Goal: Information Seeking & Learning: Learn about a topic

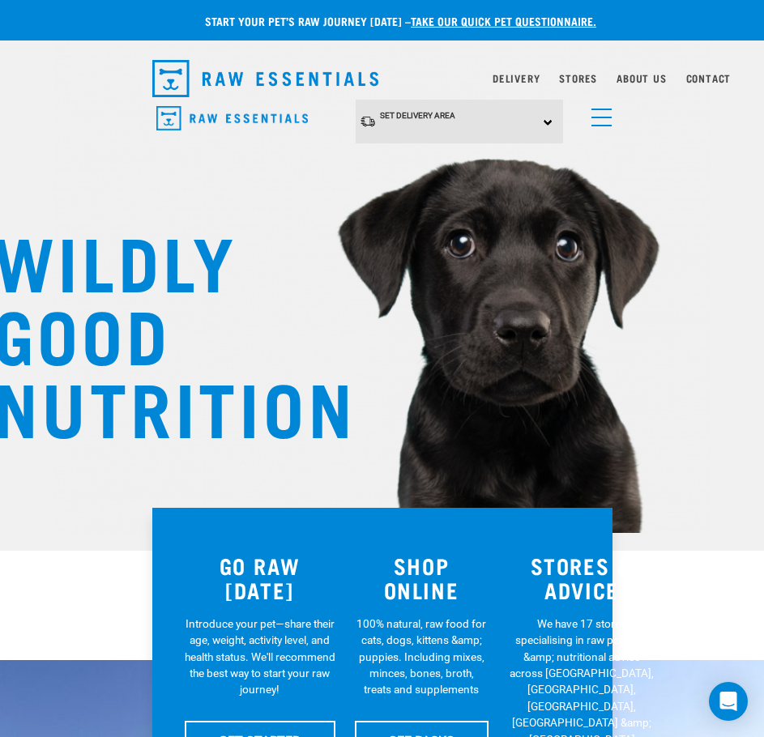
click at [593, 113] on link "menu" at bounding box center [597, 113] width 29 height 29
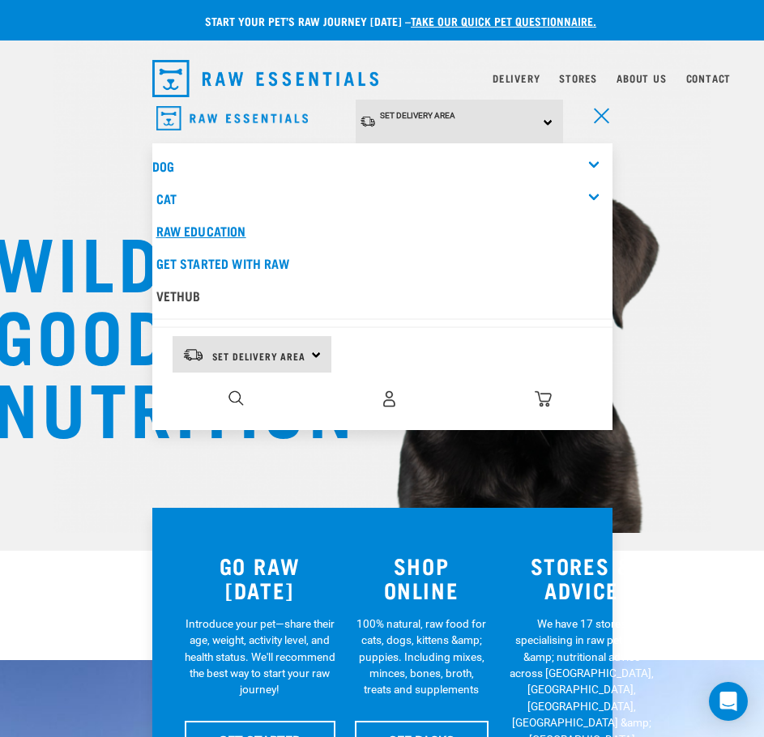
click at [268, 224] on link "Raw Education" at bounding box center [382, 231] width 460 height 32
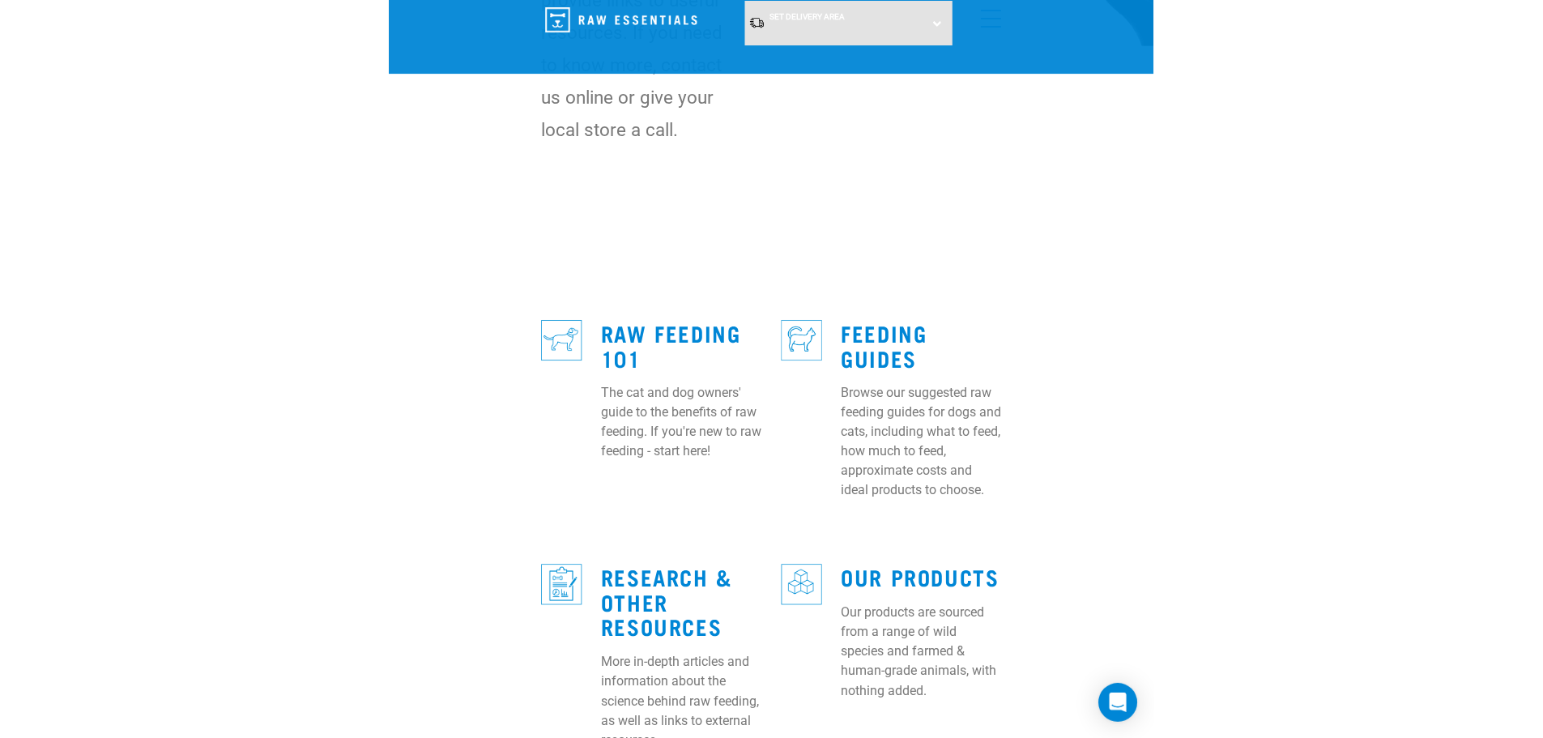
scroll to position [648, 0]
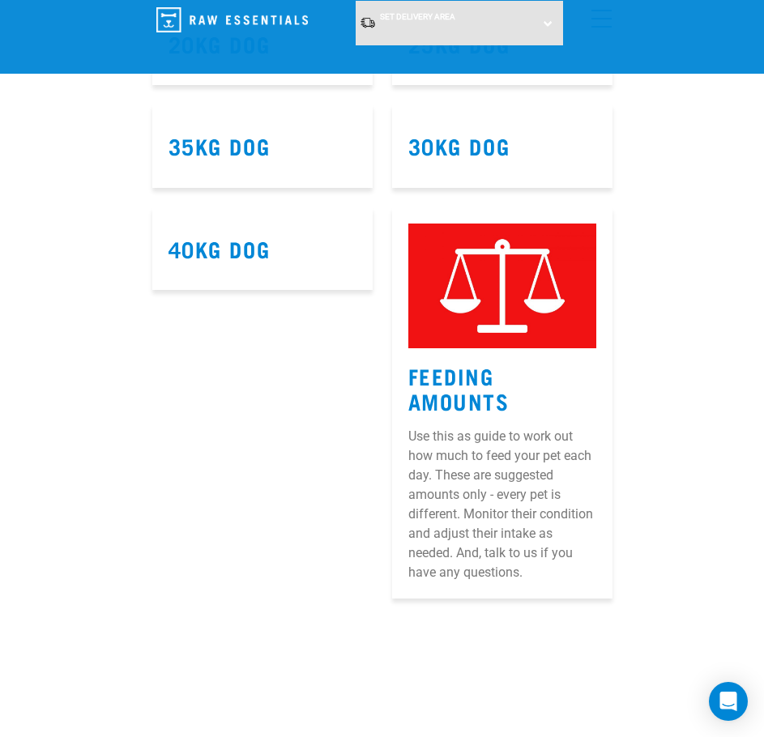
scroll to position [1377, 0]
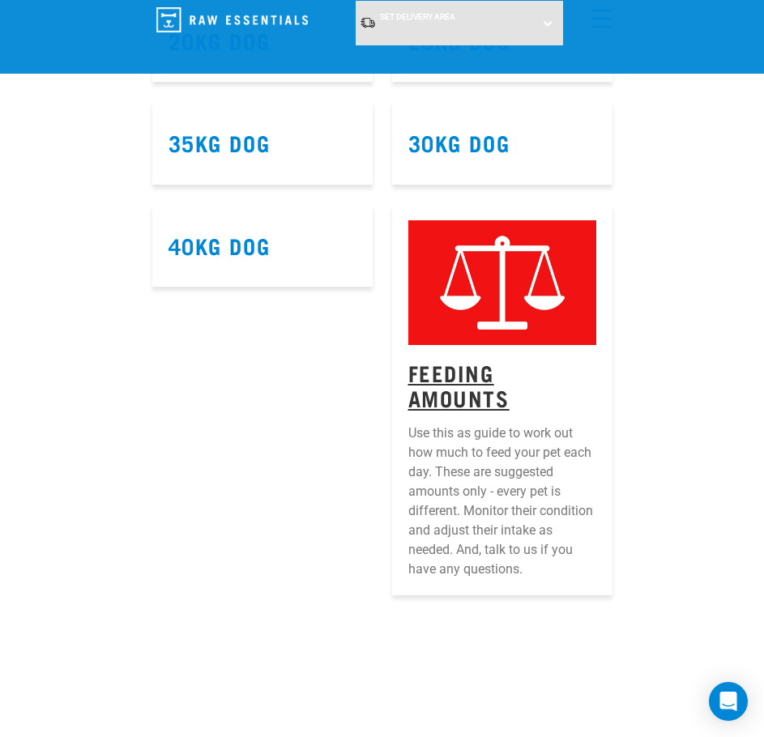
click at [475, 393] on link "Feeding Amounts" at bounding box center [458, 384] width 101 height 37
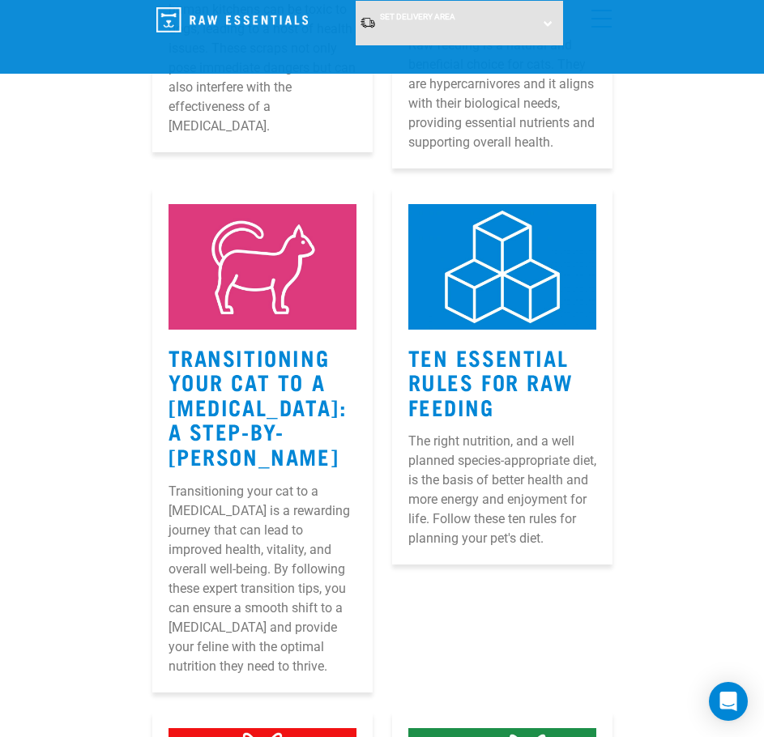
scroll to position [648, 0]
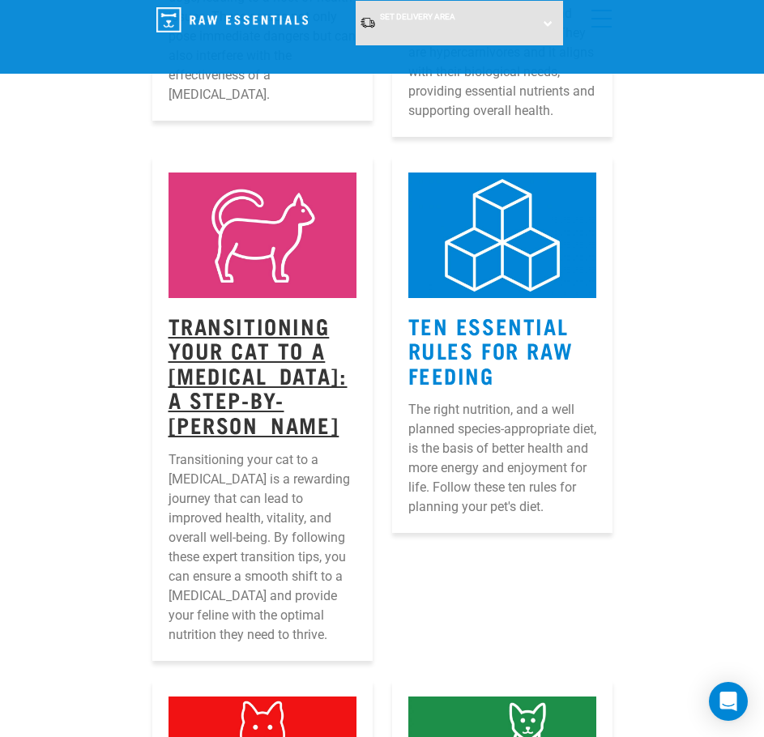
click at [302, 333] on link "Transitioning Your Cat to a Raw Diet: A Step-by-Step Guide" at bounding box center [257, 374] width 179 height 111
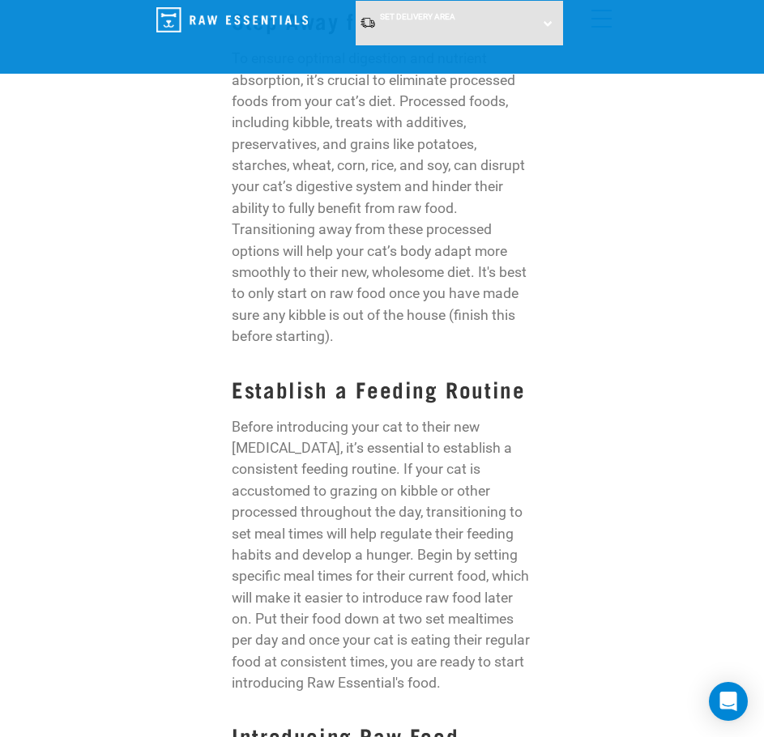
scroll to position [1371, 0]
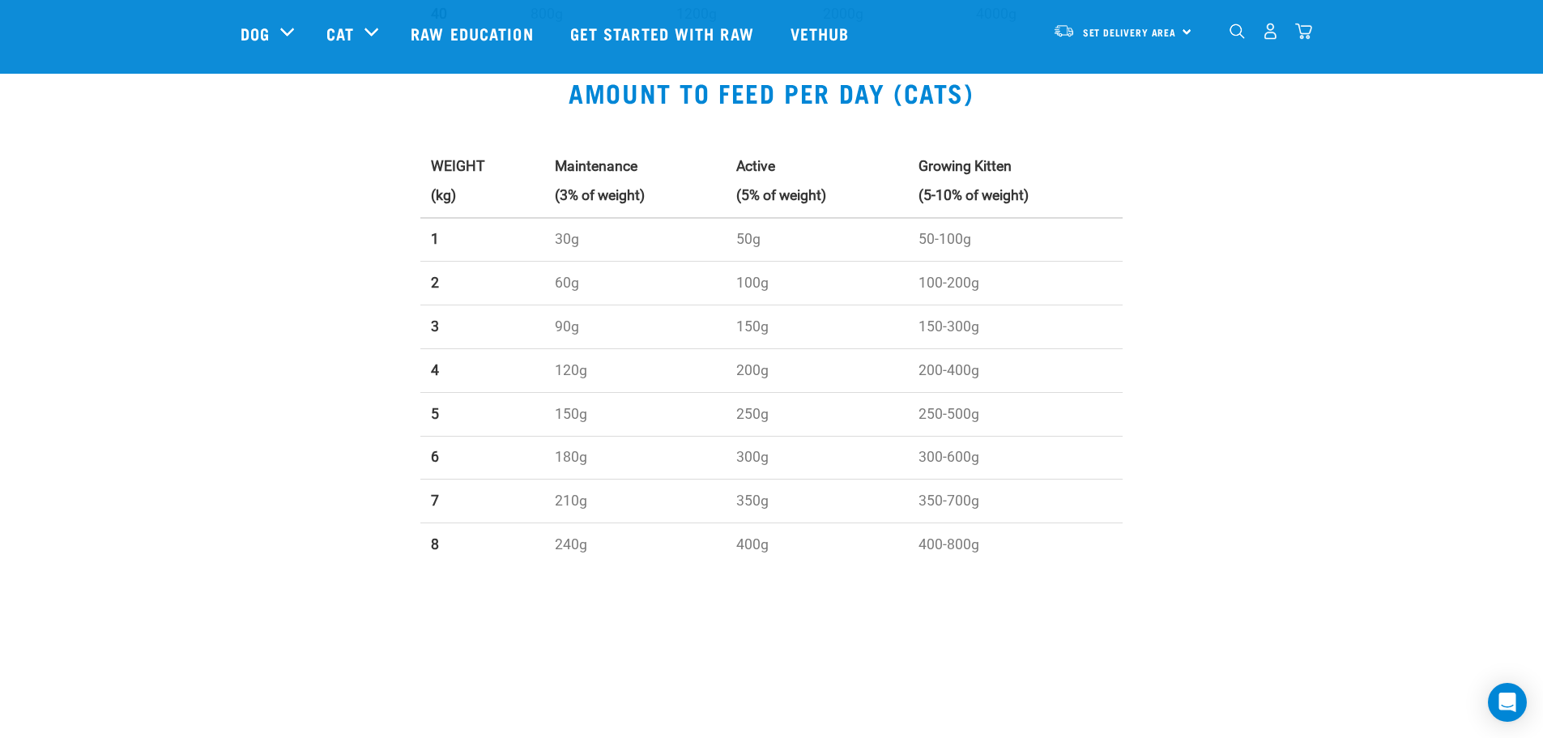
scroll to position [1377, 0]
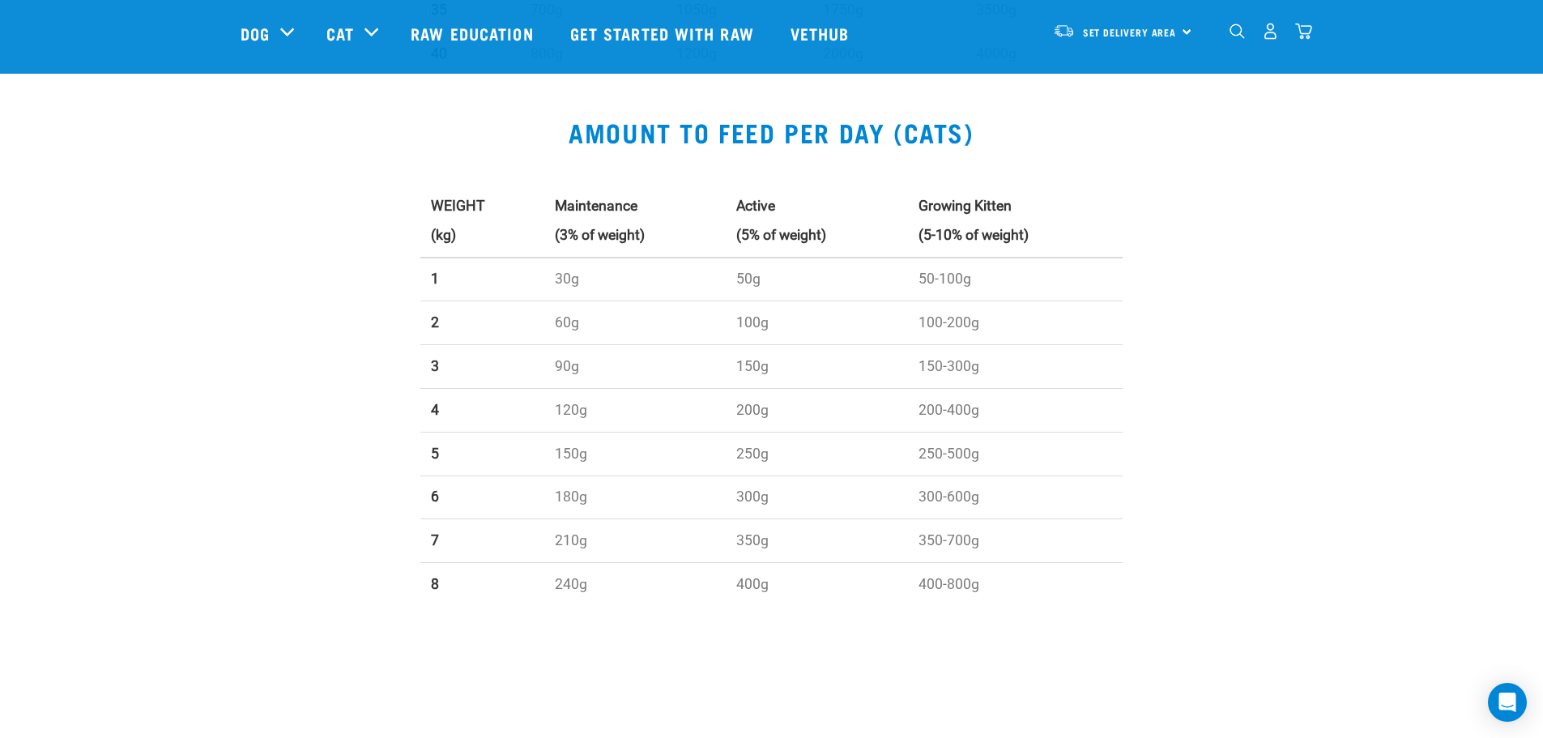
drag, startPoint x: 384, startPoint y: 192, endPoint x: 1106, endPoint y: 606, distance: 832.0
click at [763, 606] on div "WEIGHT (kg) Maintenance (3% of weight) Active (5% of weight) Growing Kitten (5-…" at bounding box center [772, 397] width 1082 height 443
copy div
click at [763, 409] on div "WEIGHT (kg) Maintenance (3% of weight) Active (5% of weight) Growing Kitten (5-…" at bounding box center [772, 397] width 1082 height 443
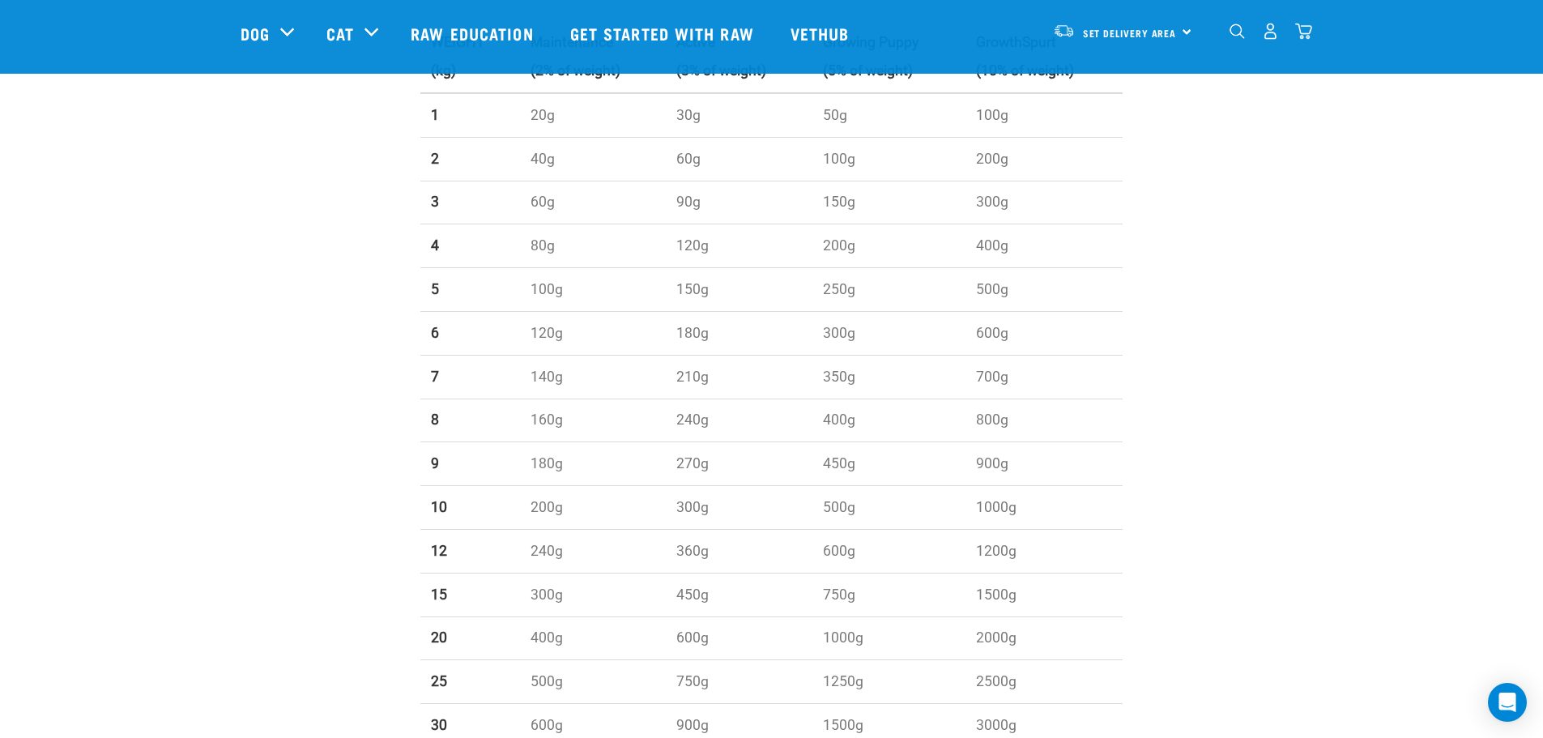
scroll to position [405, 0]
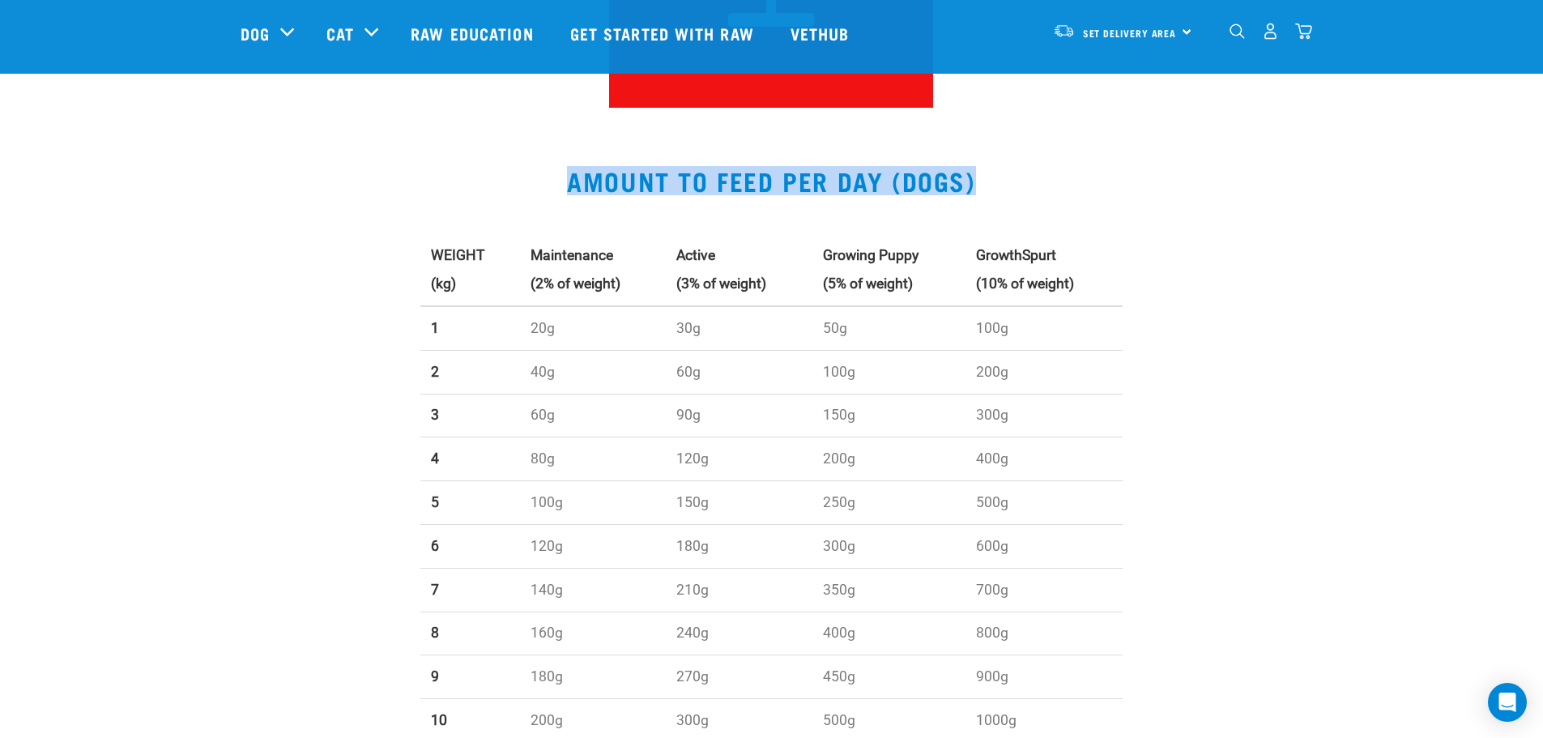
drag, startPoint x: 484, startPoint y: 161, endPoint x: 1115, endPoint y: 572, distance: 753.6
click at [763, 594] on div "AMOUNT TO FEED PER DAY (DOGS) WEIGHT (kg) Maintenance (2% of weight) Active (3%…" at bounding box center [771, 588] width 1543 height 923
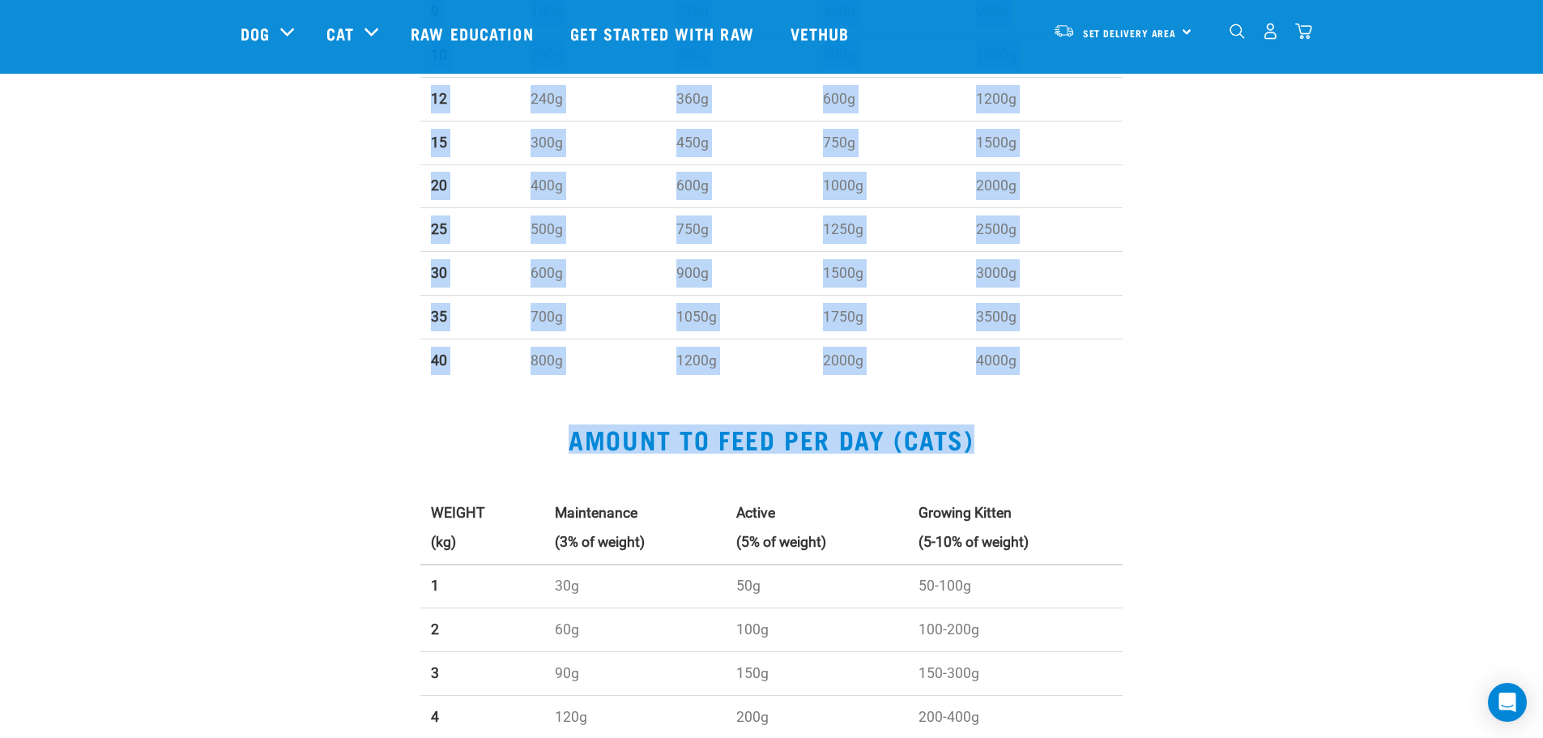
scroll to position [1073, 0]
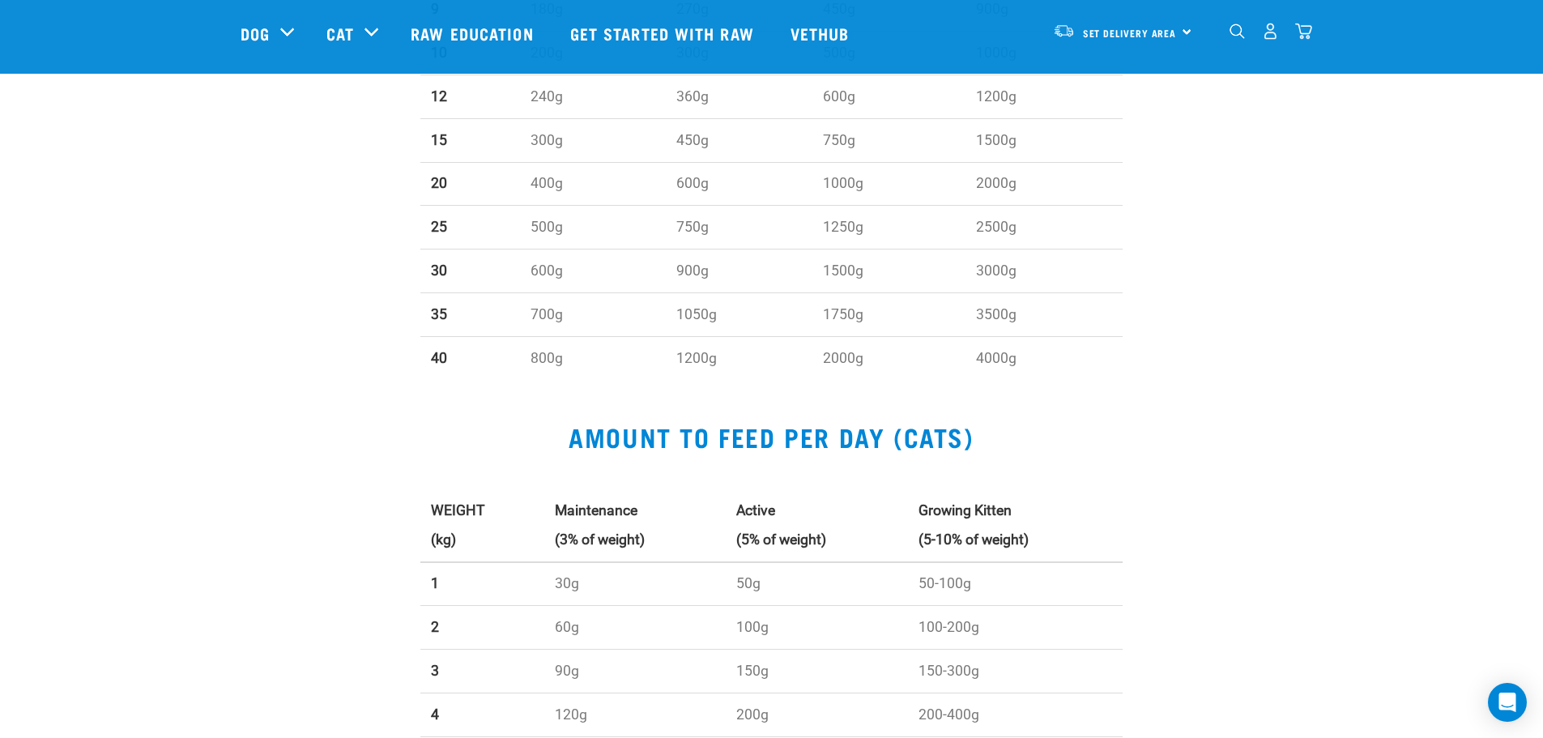
drag, startPoint x: 409, startPoint y: 251, endPoint x: 1145, endPoint y: 343, distance: 742.0
copy div
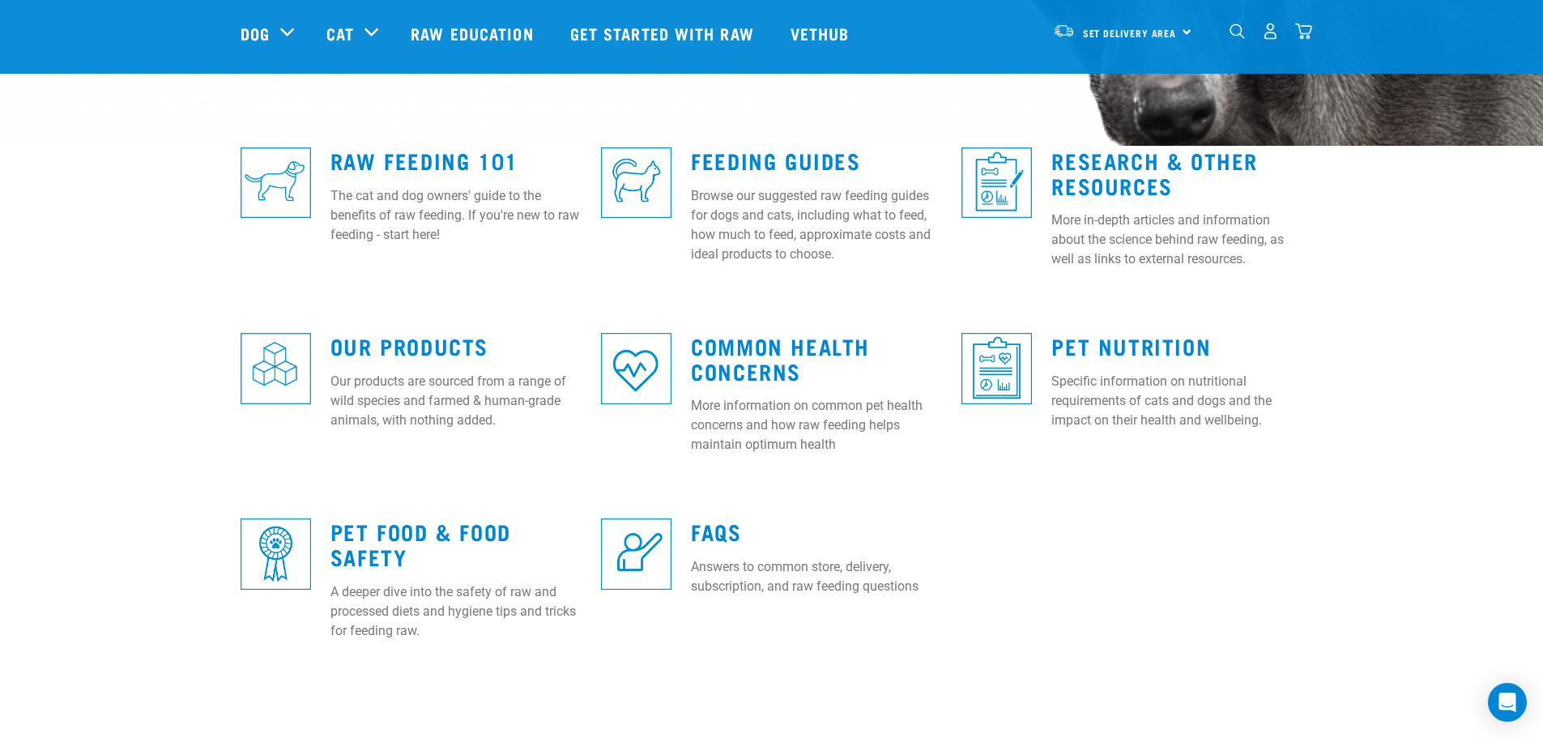
scroll to position [81, 0]
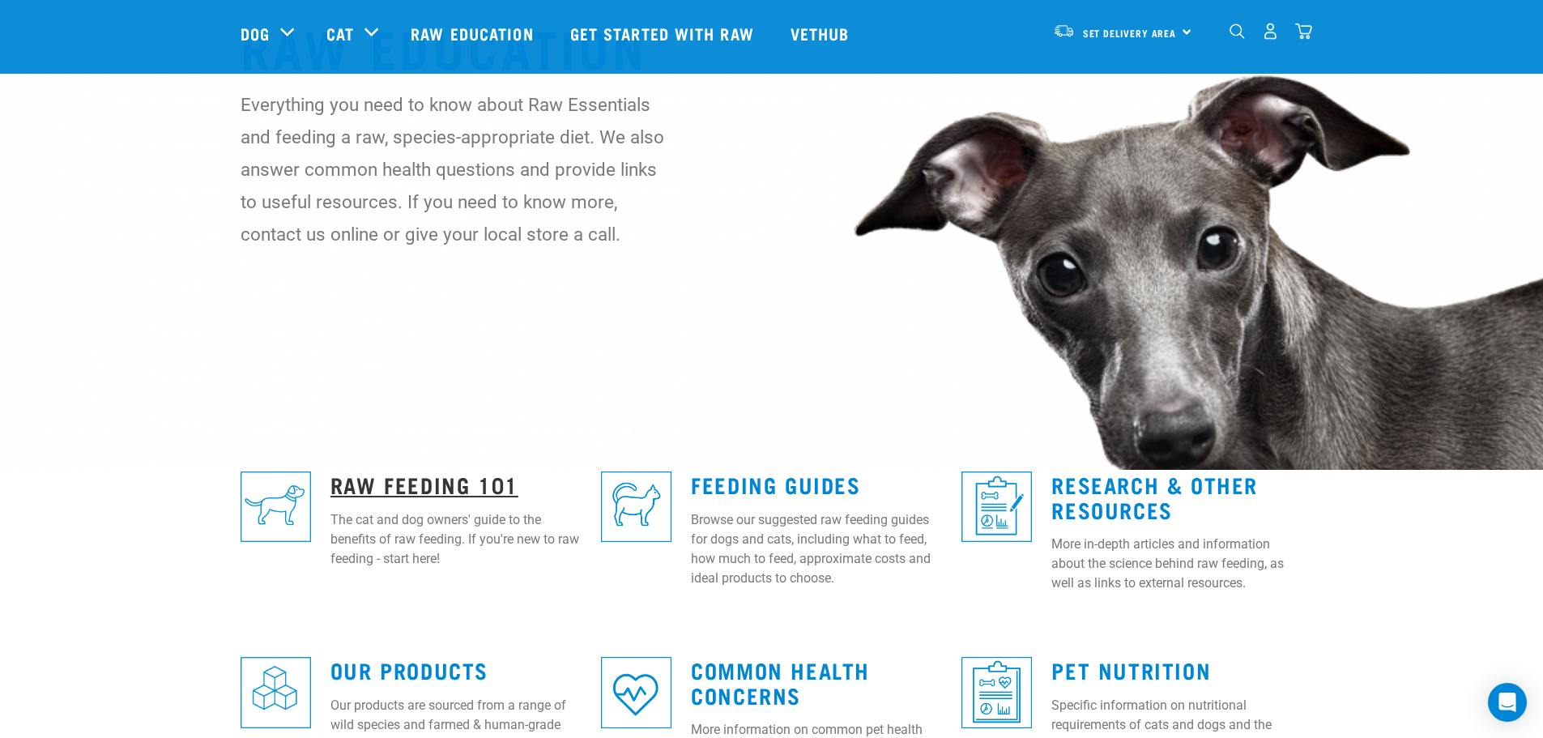
click at [351, 478] on link "Raw Feeding 101" at bounding box center [425, 484] width 188 height 12
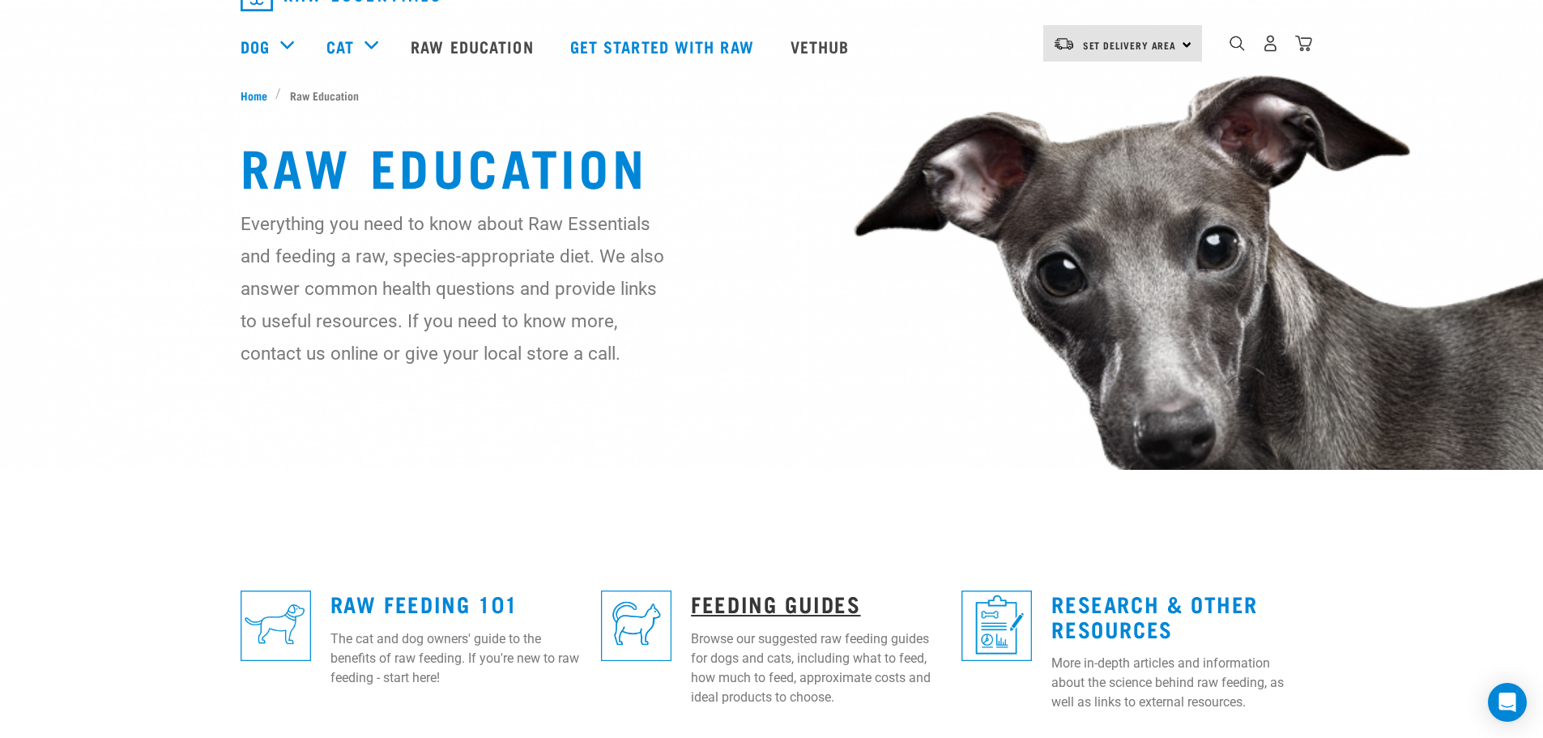
click at [770, 597] on link "Feeding Guides" at bounding box center [775, 603] width 169 height 12
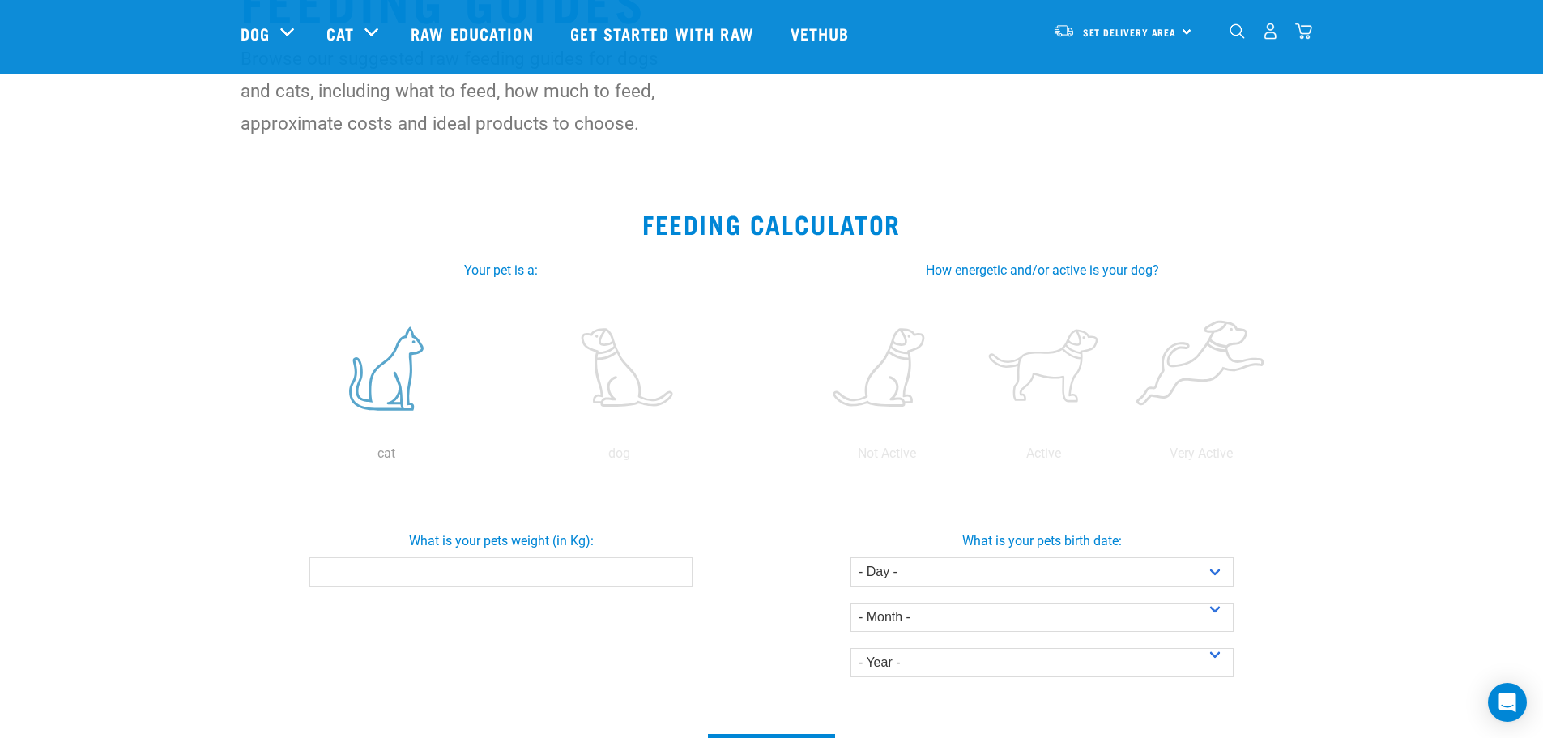
scroll to position [81, 0]
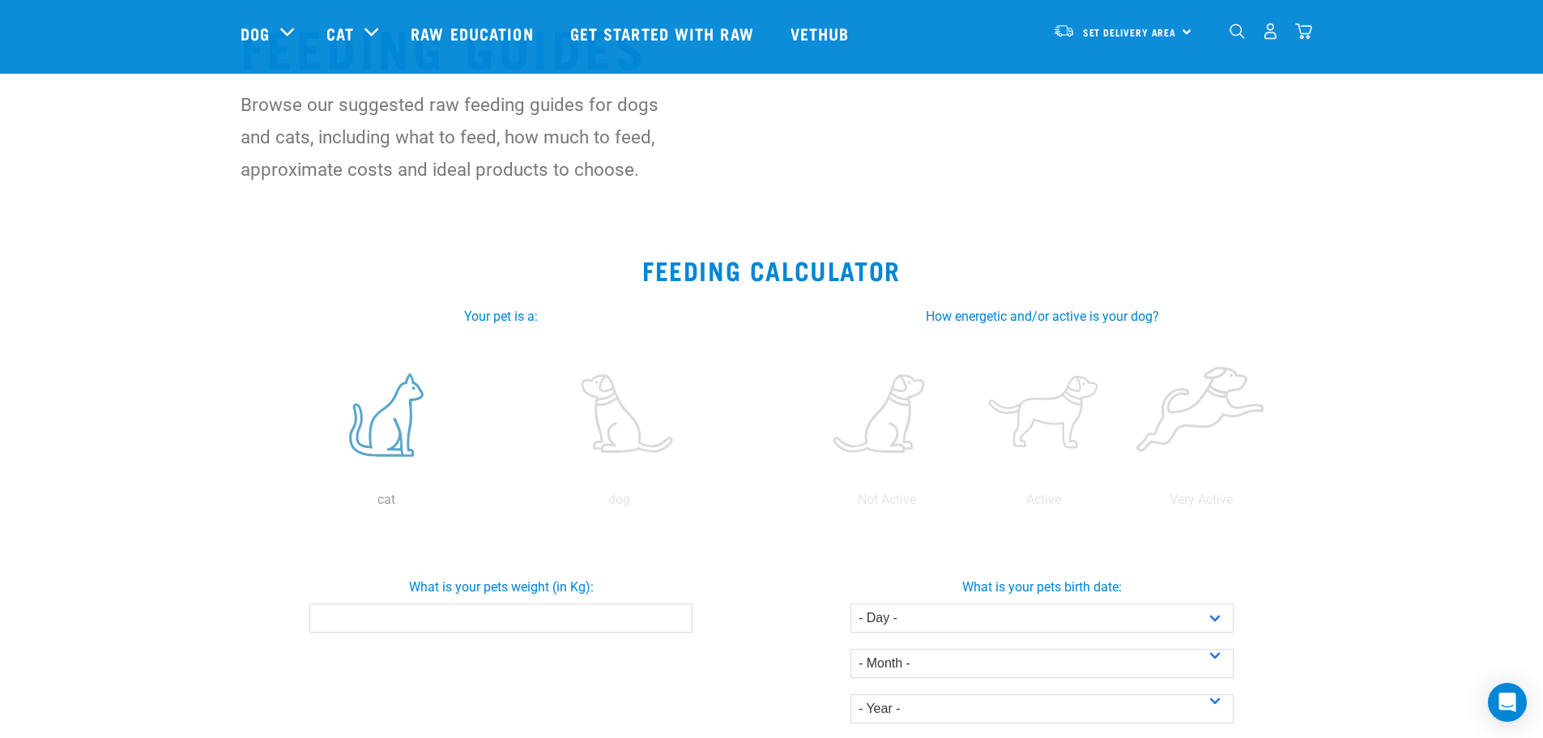
click at [426, 395] on label at bounding box center [387, 415] width 226 height 138
click at [271, 504] on input "radio" at bounding box center [271, 504] width 0 height 0
click at [439, 616] on input "What is your pets weight (in Kg):" at bounding box center [500, 617] width 383 height 29
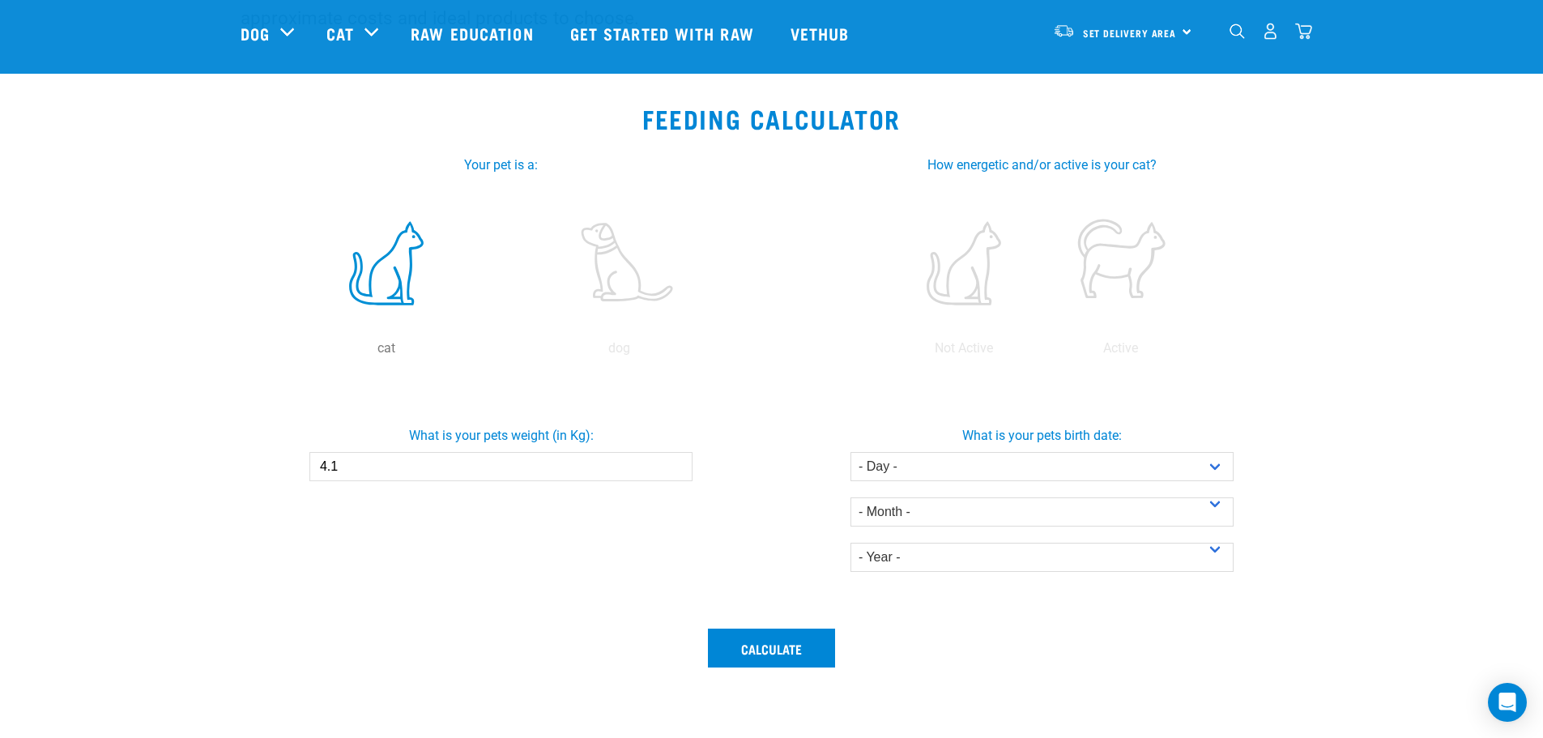
scroll to position [405, 0]
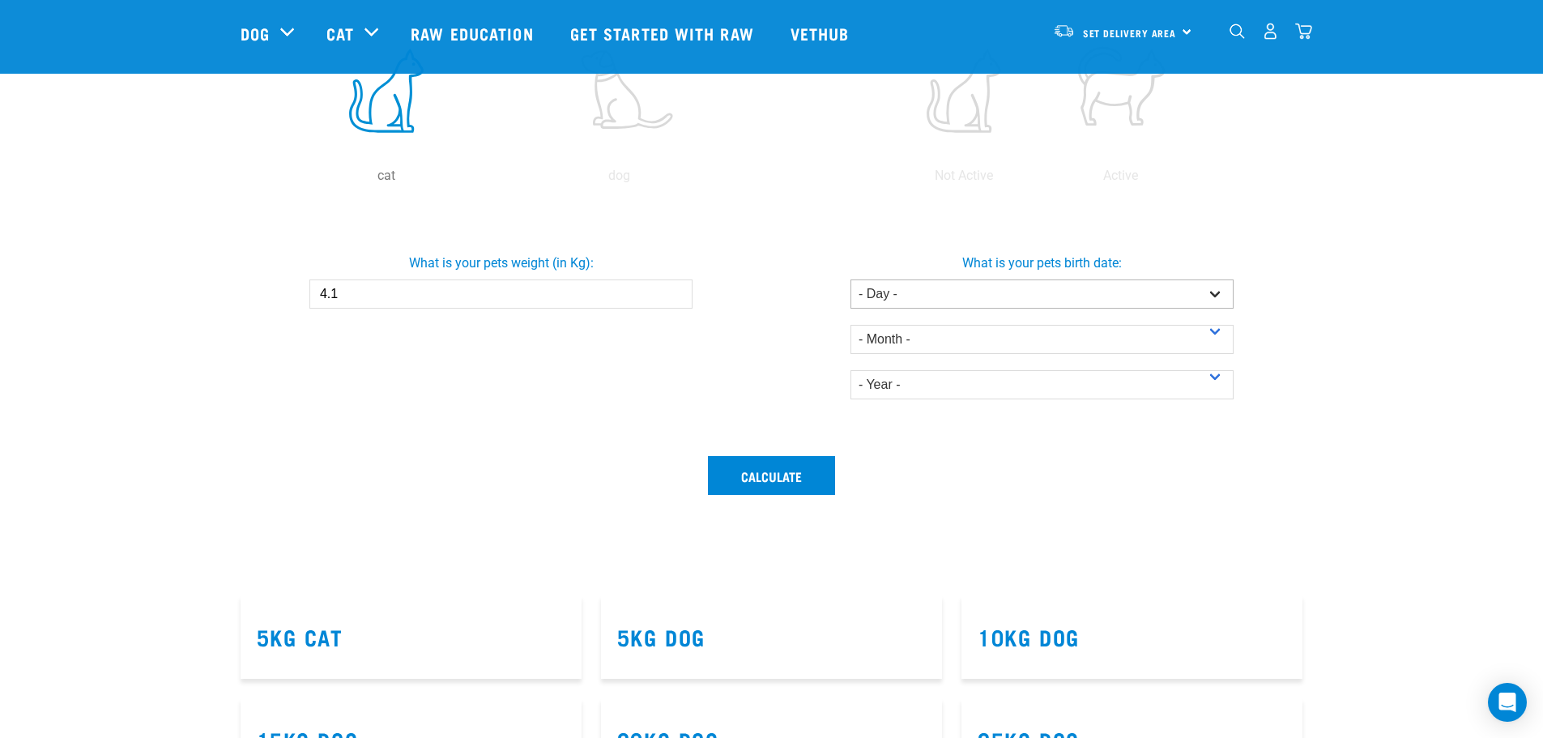
type input "4.1"
click at [1120, 292] on select "- Day - 1 2 3 4 5 6 7 8 9 10 11 12 13 14 15 16 17 18 19 20 21 22 23 24 25 26 27" at bounding box center [1042, 293] width 383 height 29
select select "23"
click at [851, 279] on select "- Day - 1 2 3 4 5 6 7 8 9 10 11 12 13 14 15 16 17 18 19 20 21 22 23 24 25 26 27" at bounding box center [1042, 293] width 383 height 29
click at [970, 335] on select "- Month - January February March April May June July August September October N…" at bounding box center [1042, 339] width 383 height 29
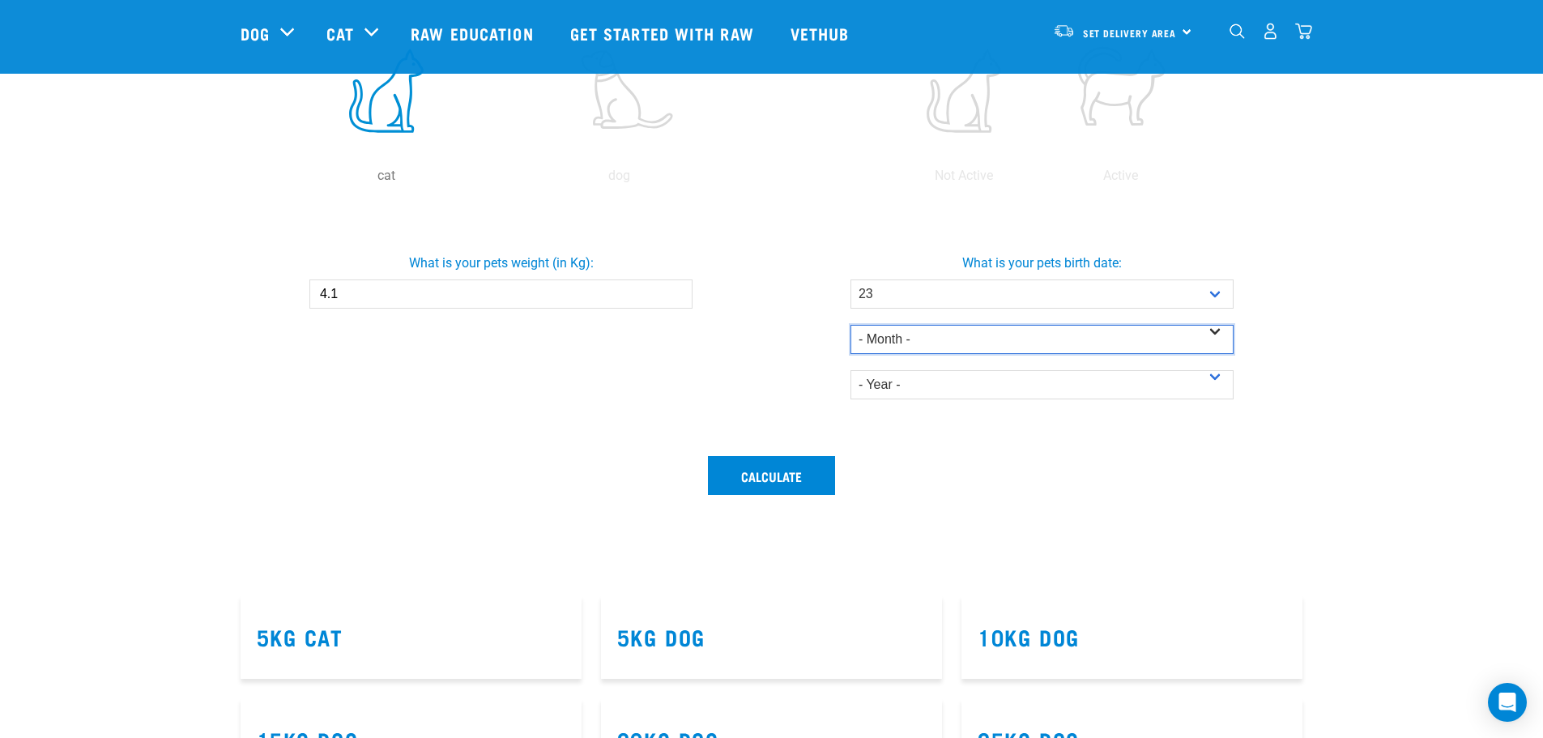
select select "August"
click at [851, 325] on select "- Month - January February March April May June July August September October N…" at bounding box center [1042, 339] width 383 height 29
click at [983, 382] on select "- Year - 2025 2024 2023 2022 2021 2020 2019 2018 2017 2016 2015 2014" at bounding box center [1042, 384] width 383 height 29
select select "2021"
click at [851, 370] on select "- Year - 2025 2024 2023 2022 2021 2020 2019 2018 2017 2016 2015 2014" at bounding box center [1042, 384] width 383 height 29
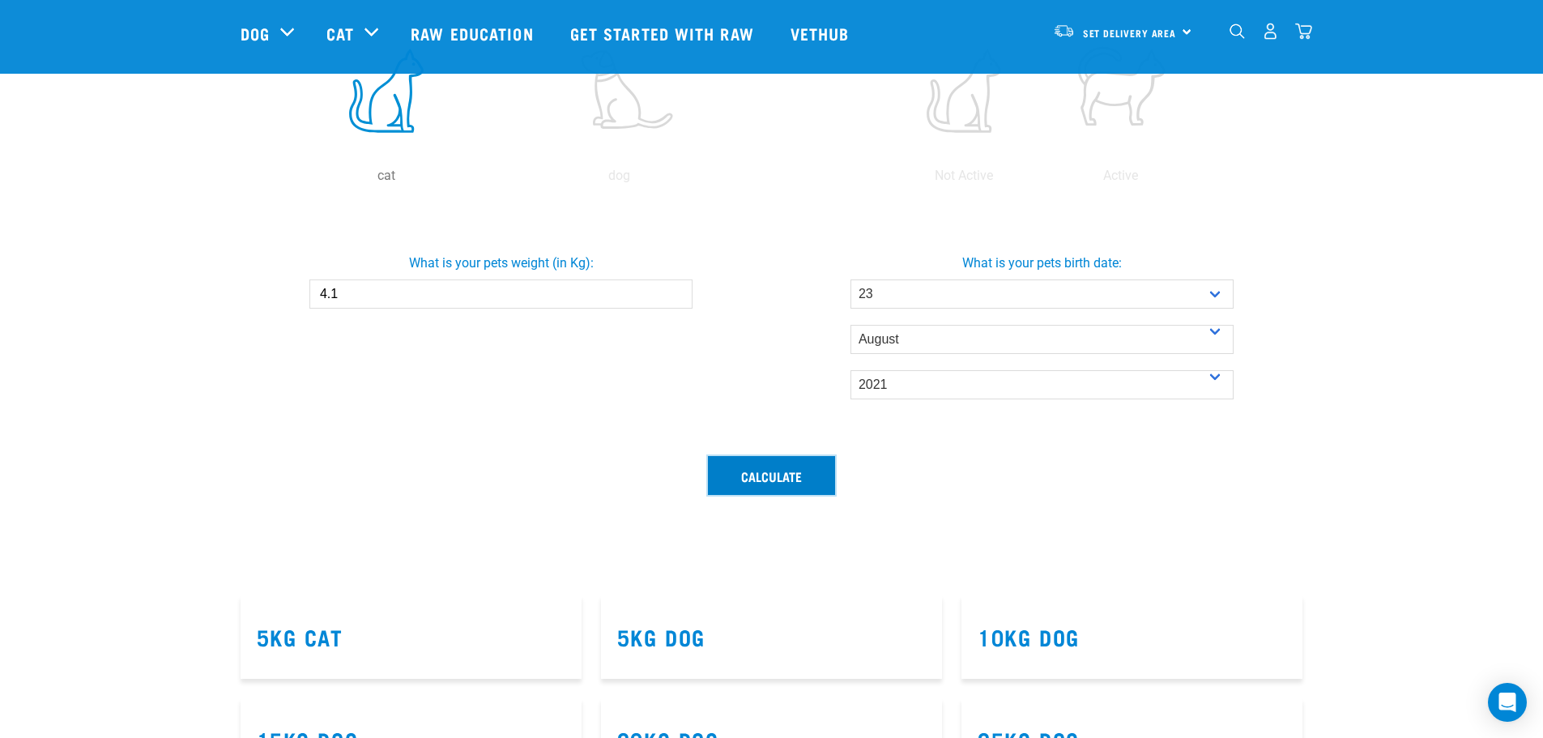
click at [767, 485] on button "Calculate" at bounding box center [771, 475] width 127 height 39
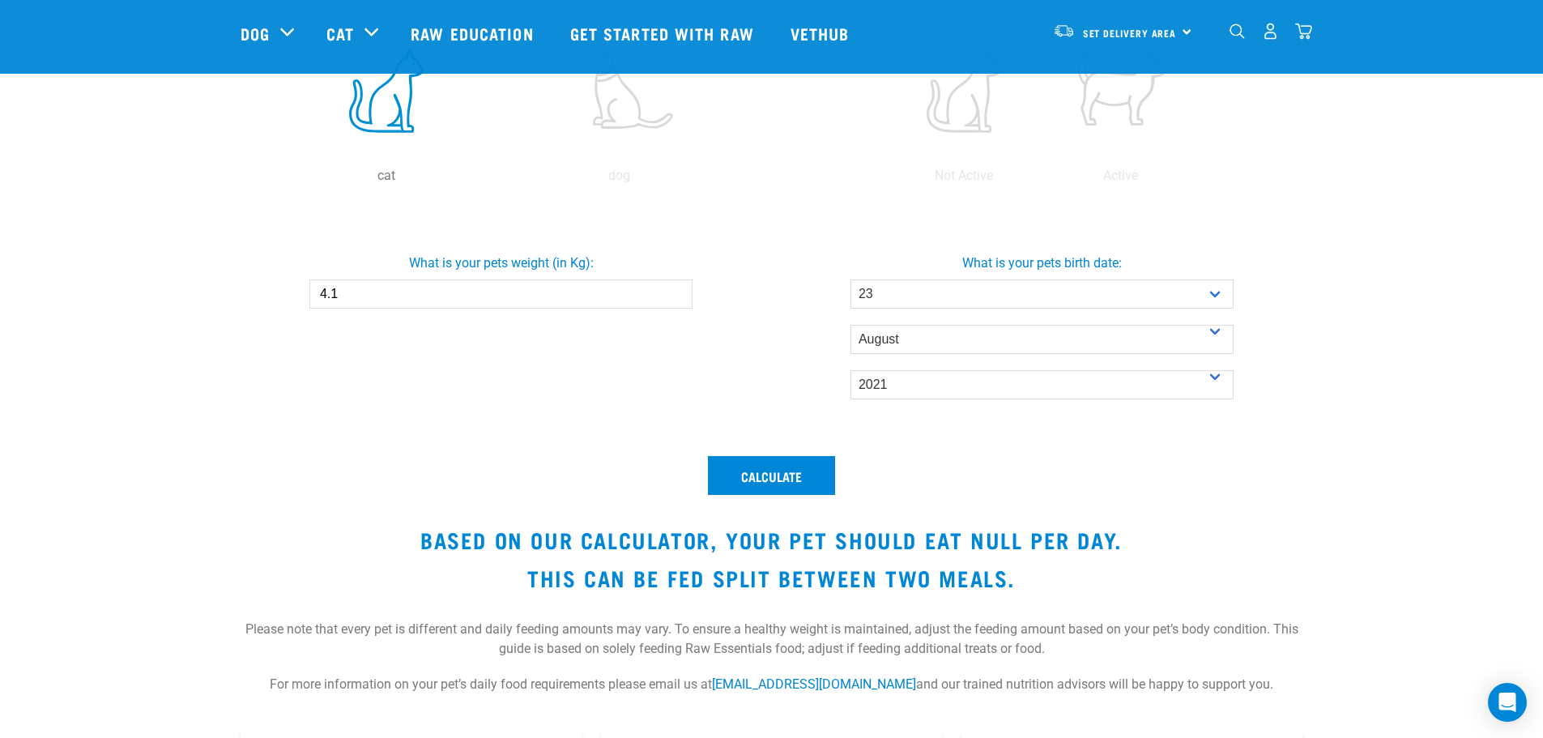
click at [356, 298] on input "4.1" at bounding box center [500, 293] width 383 height 29
type input "4"
click at [772, 456] on button "Calculate" at bounding box center [771, 475] width 127 height 39
click at [772, 476] on button "Calculate" at bounding box center [771, 475] width 127 height 39
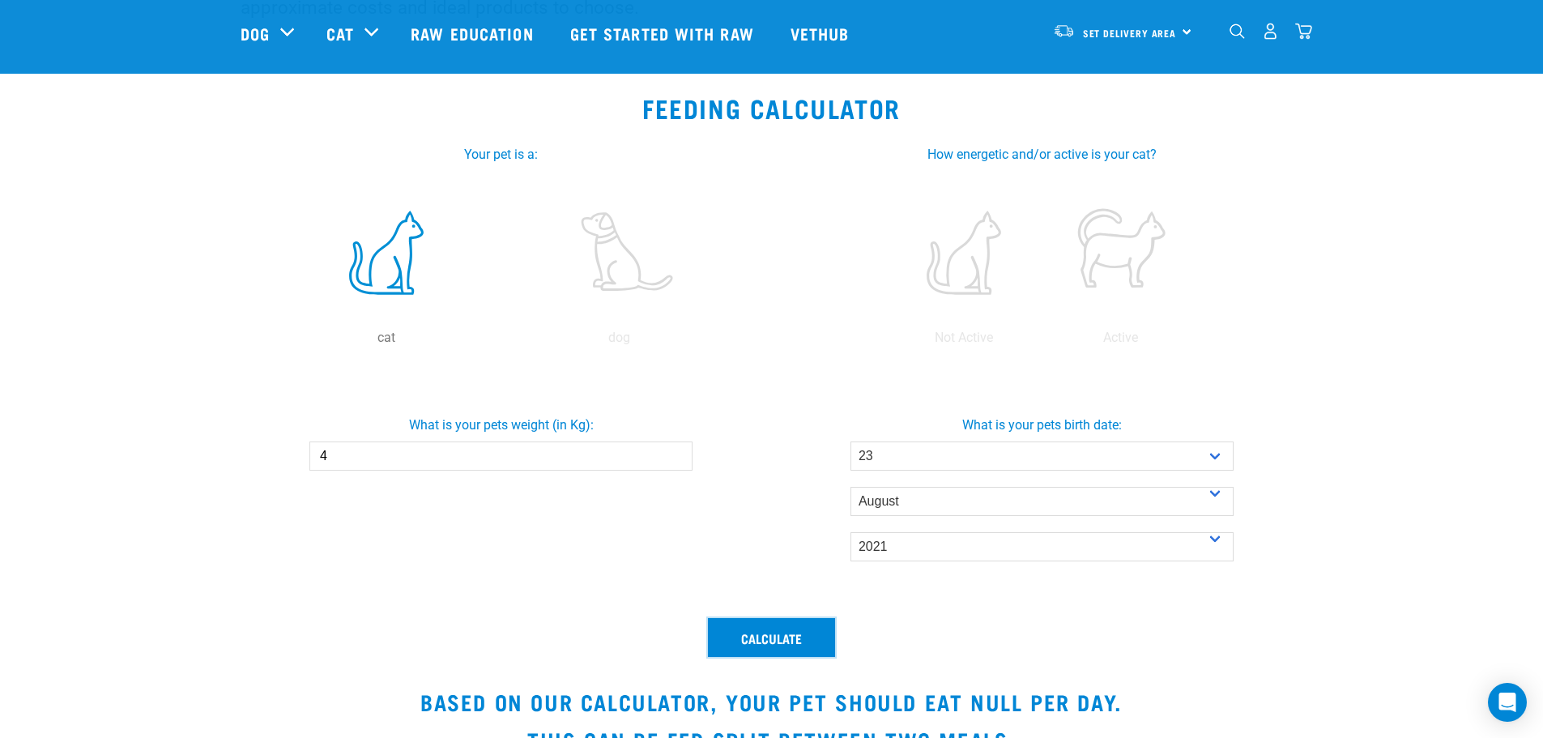
scroll to position [162, 0]
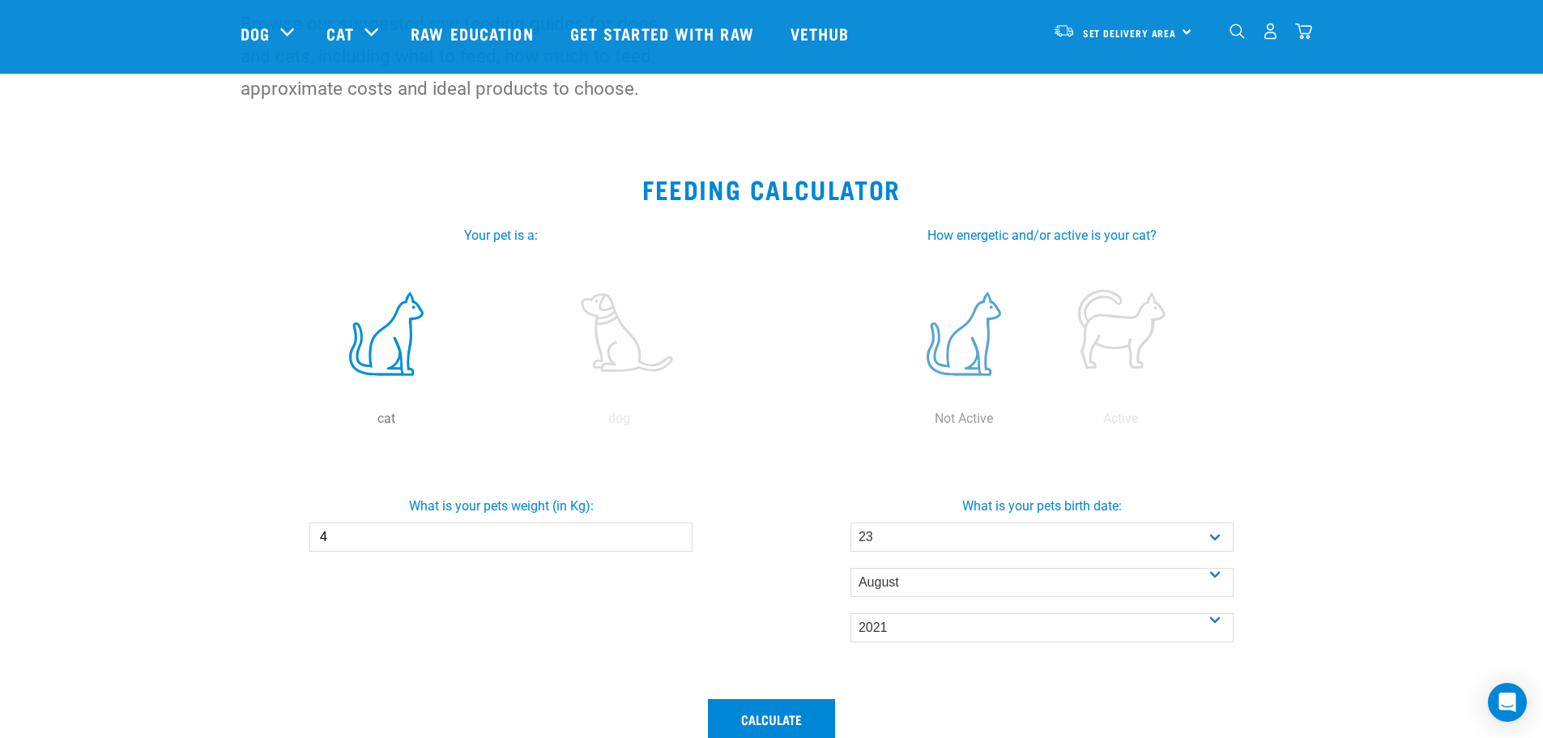
click at [962, 347] on label at bounding box center [964, 334] width 151 height 138
click at [885, 423] on input "radio" at bounding box center [885, 423] width 0 height 0
click at [1126, 318] on label at bounding box center [1121, 334] width 151 height 138
click at [1043, 423] on input "radio" at bounding box center [1043, 423] width 0 height 0
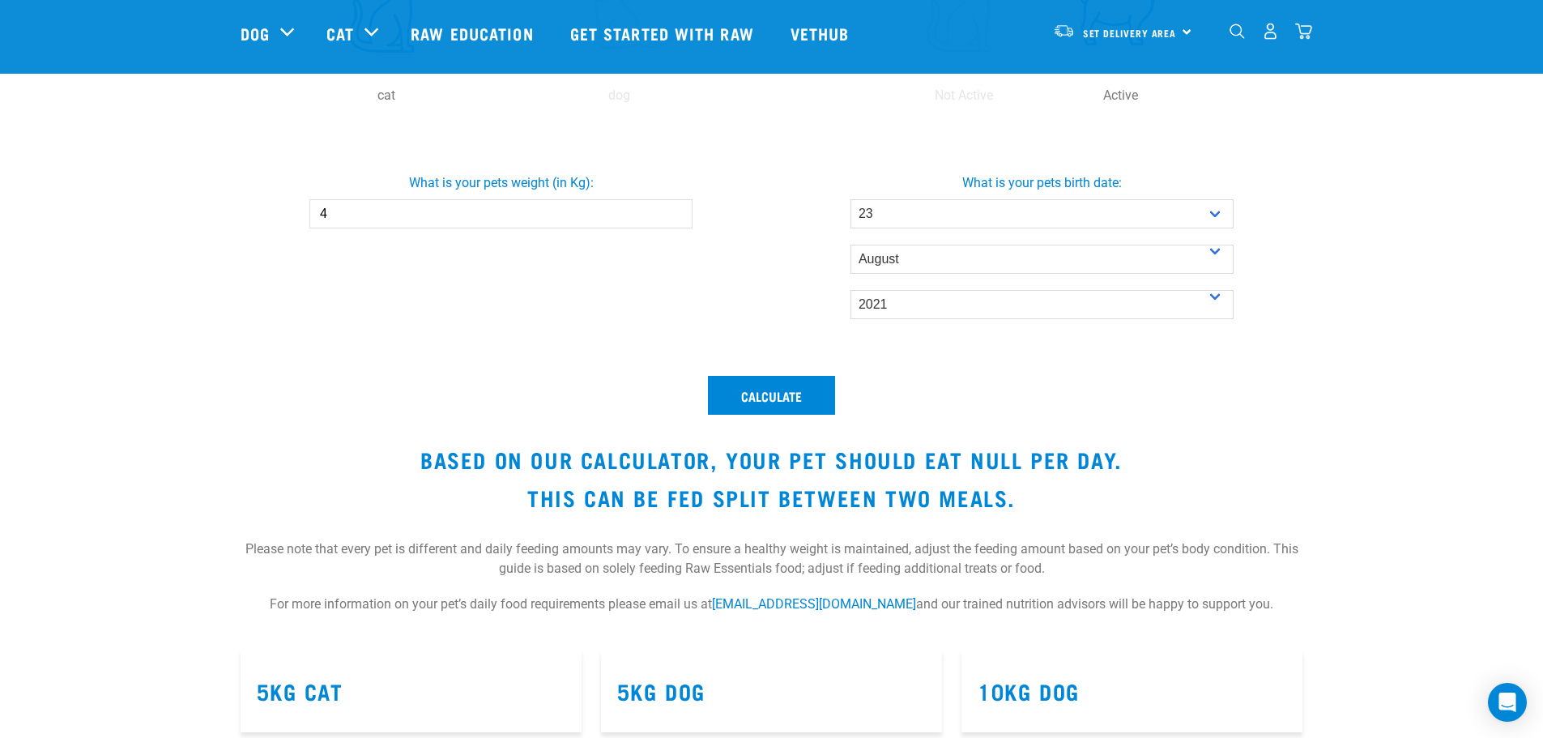
scroll to position [486, 0]
click at [775, 401] on button "Calculate" at bounding box center [771, 394] width 127 height 39
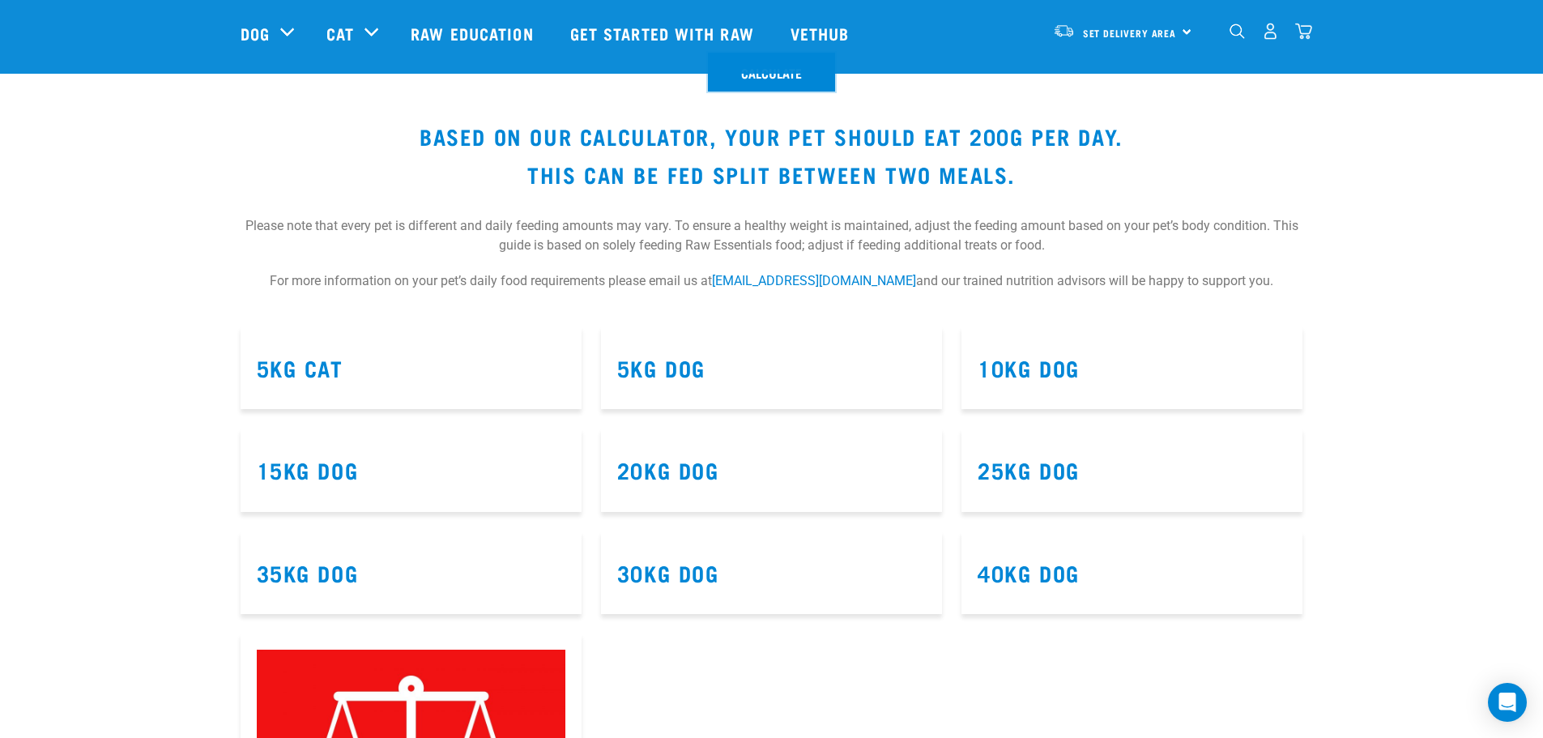
scroll to position [891, 0]
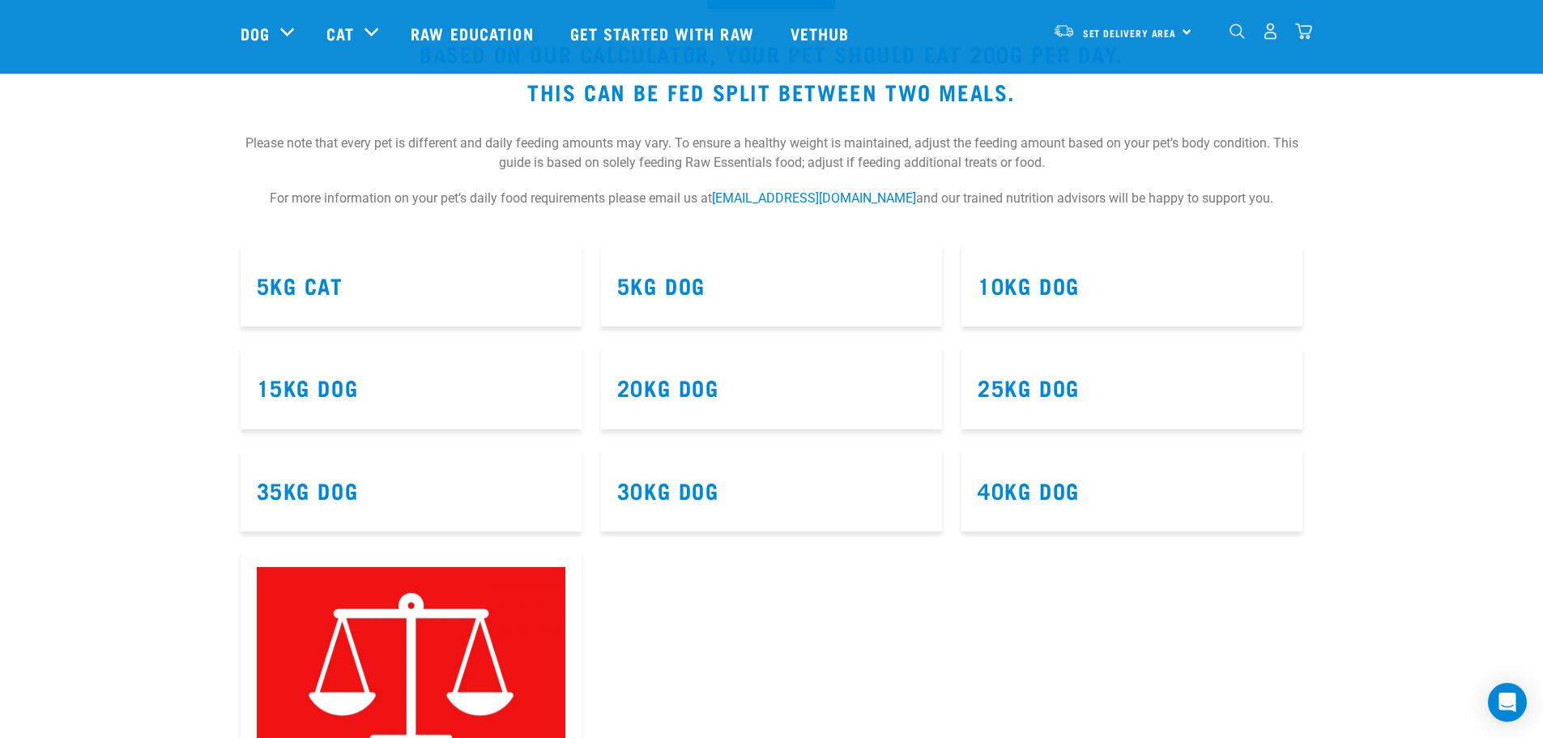
click at [454, 299] on article "5kg Cat" at bounding box center [411, 285] width 341 height 83
click at [301, 282] on link "5kg Cat" at bounding box center [300, 285] width 87 height 12
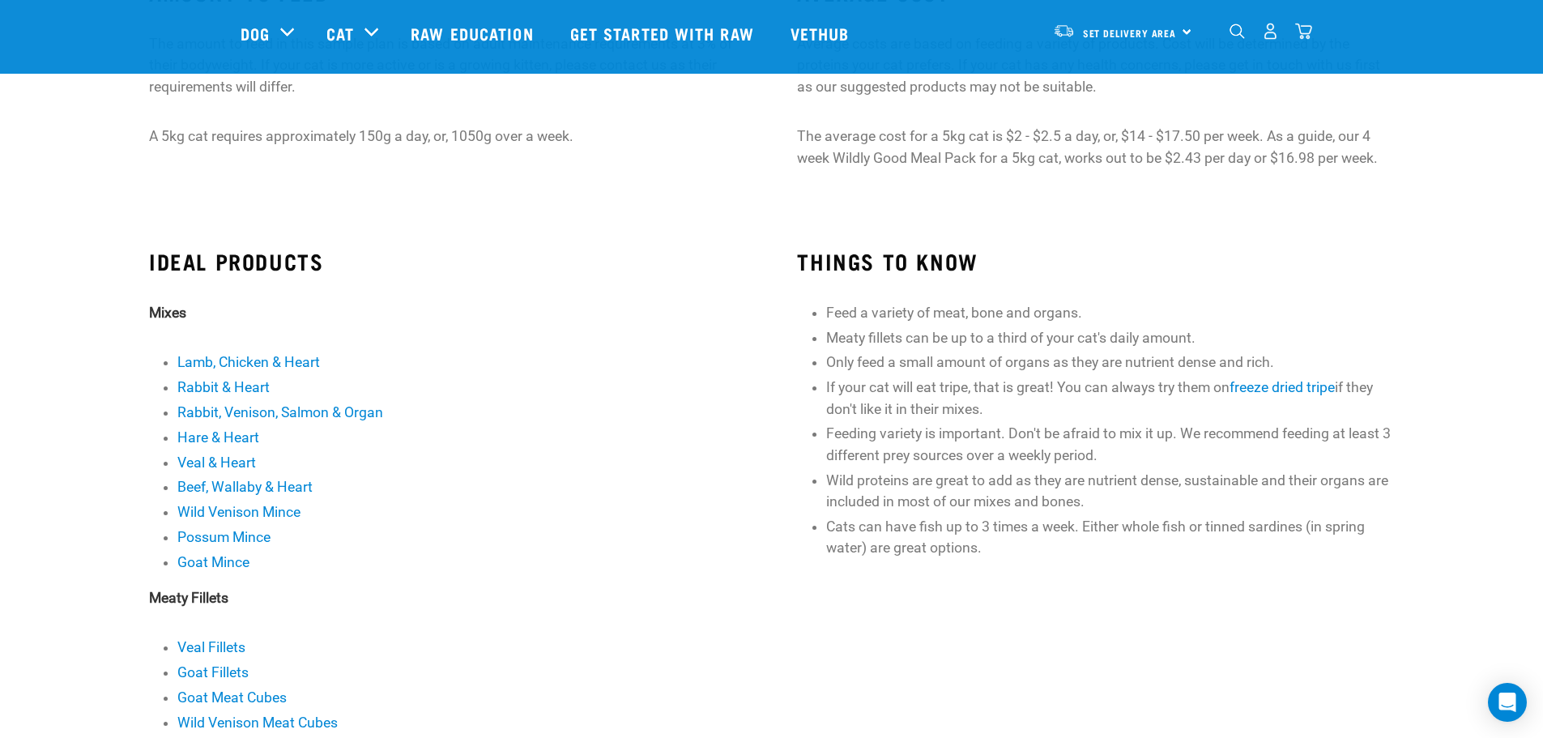
scroll to position [243, 0]
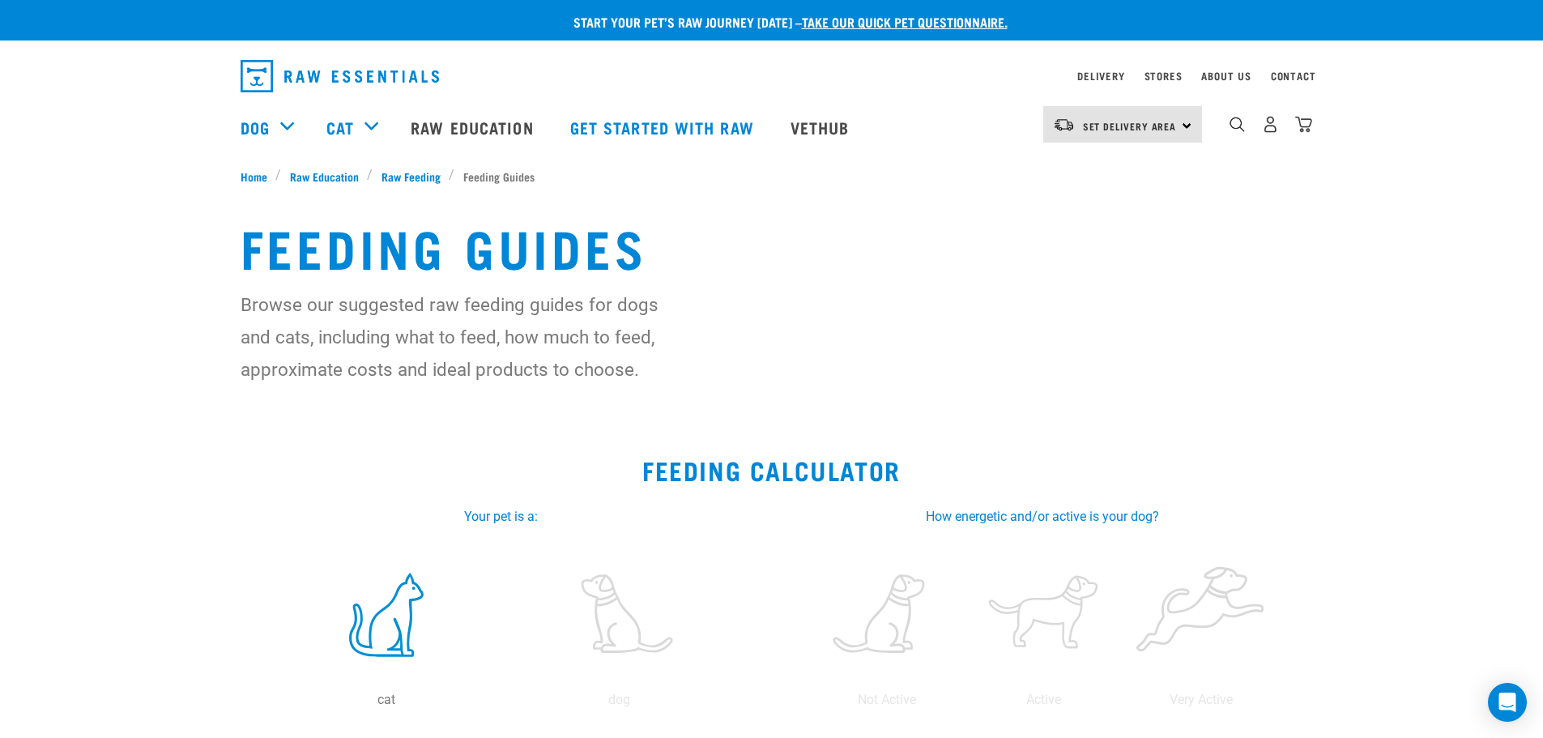
select select "23"
select select "August"
select select "2021"
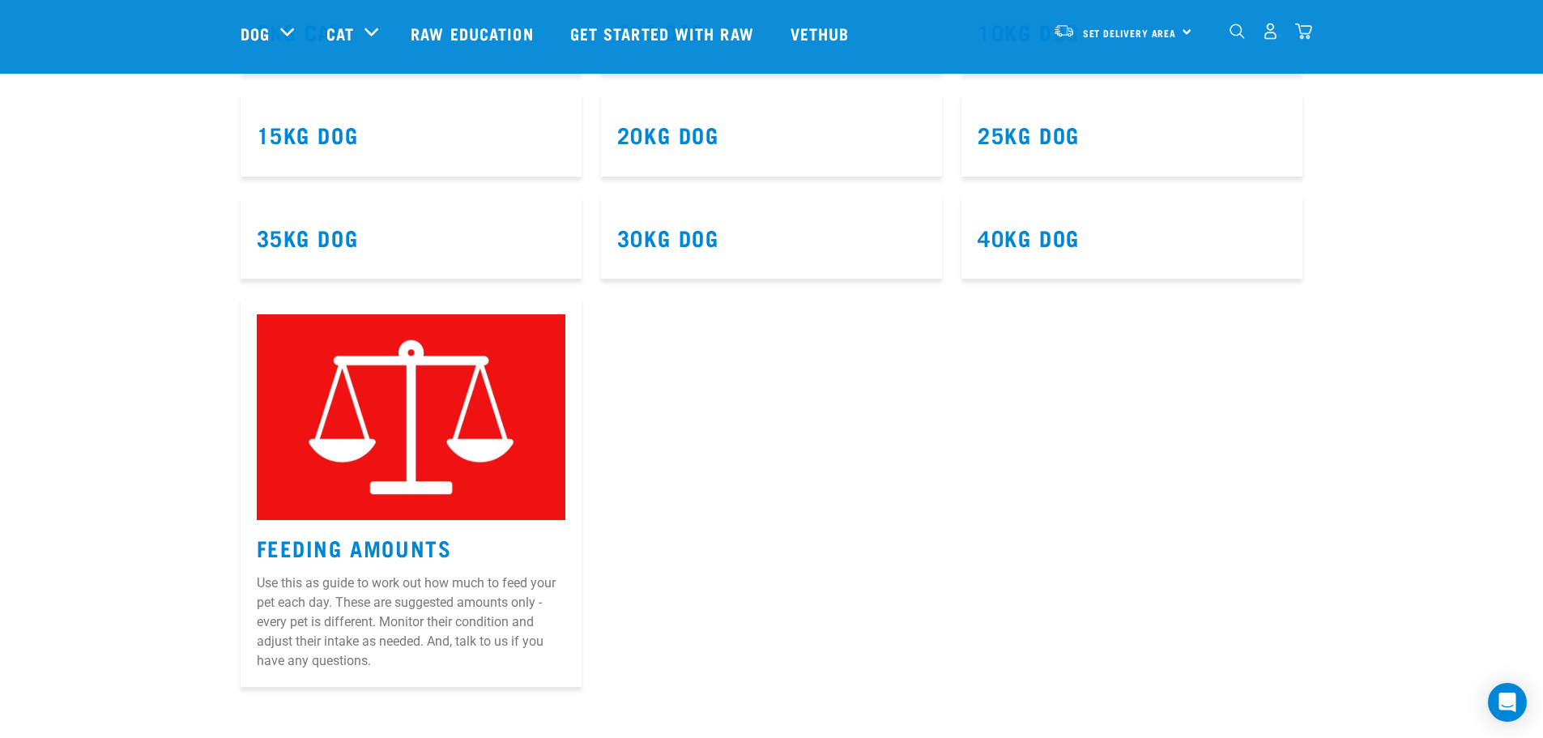
scroll to position [1010, 0]
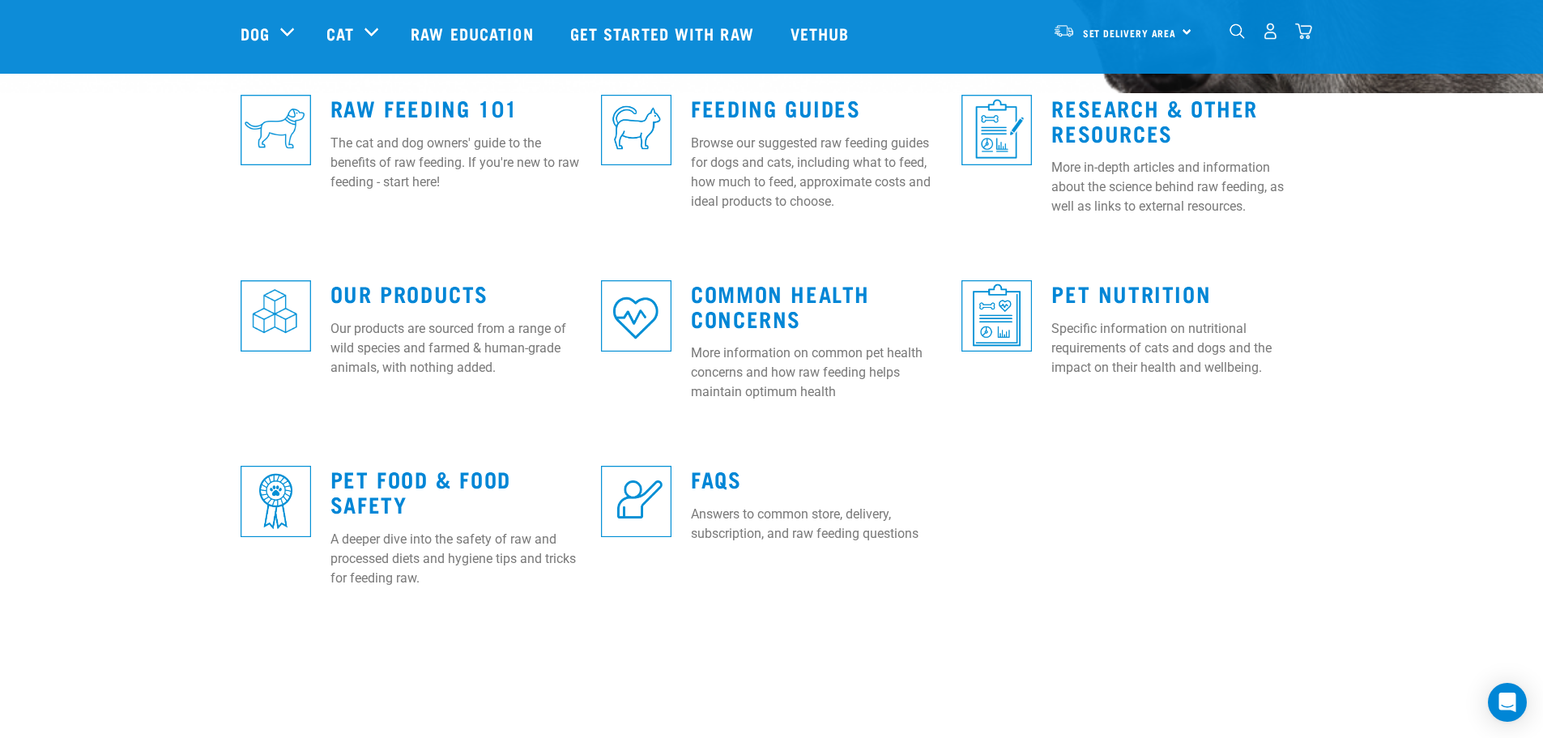
scroll to position [243, 0]
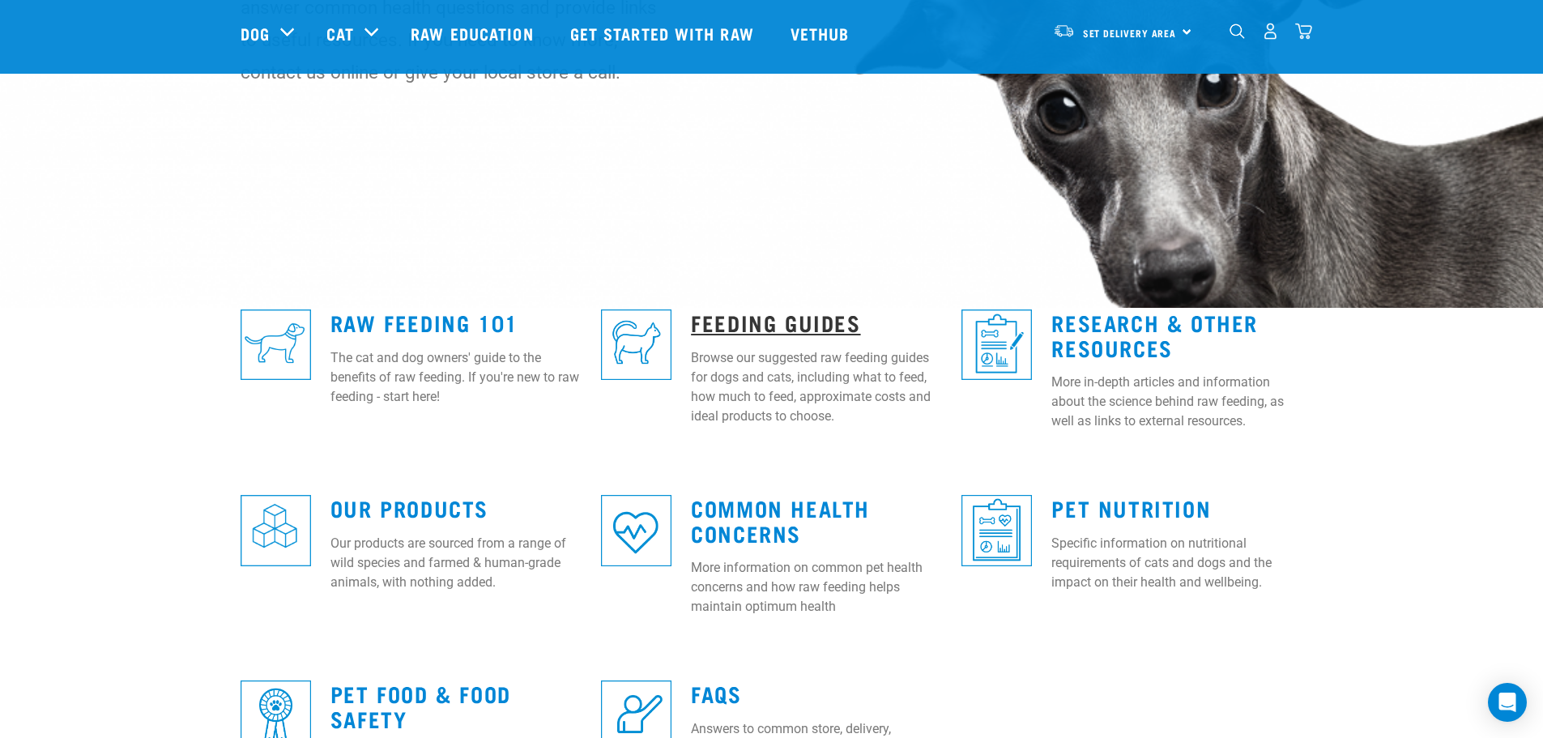
click at [809, 319] on link "Feeding Guides" at bounding box center [775, 322] width 169 height 12
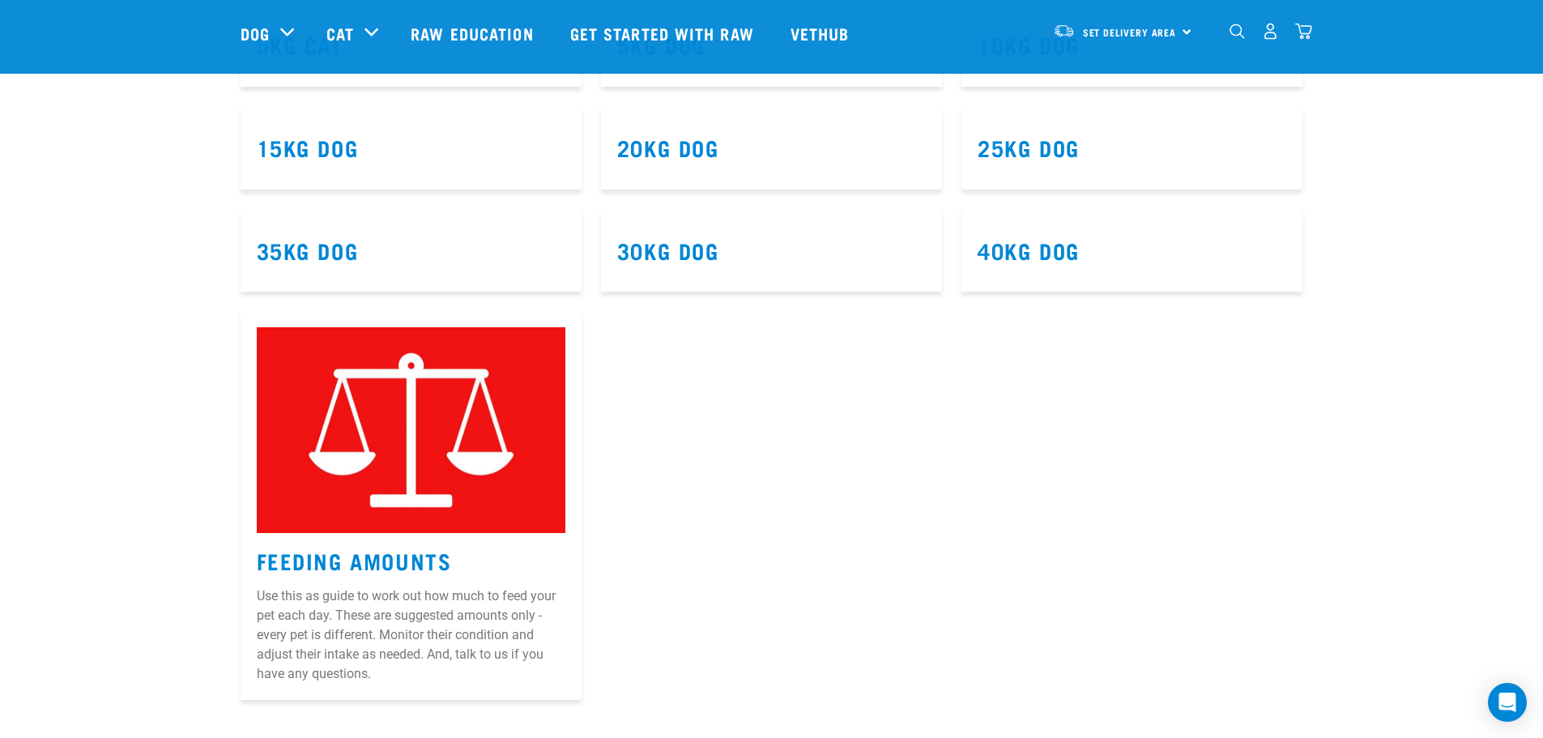
scroll to position [972, 0]
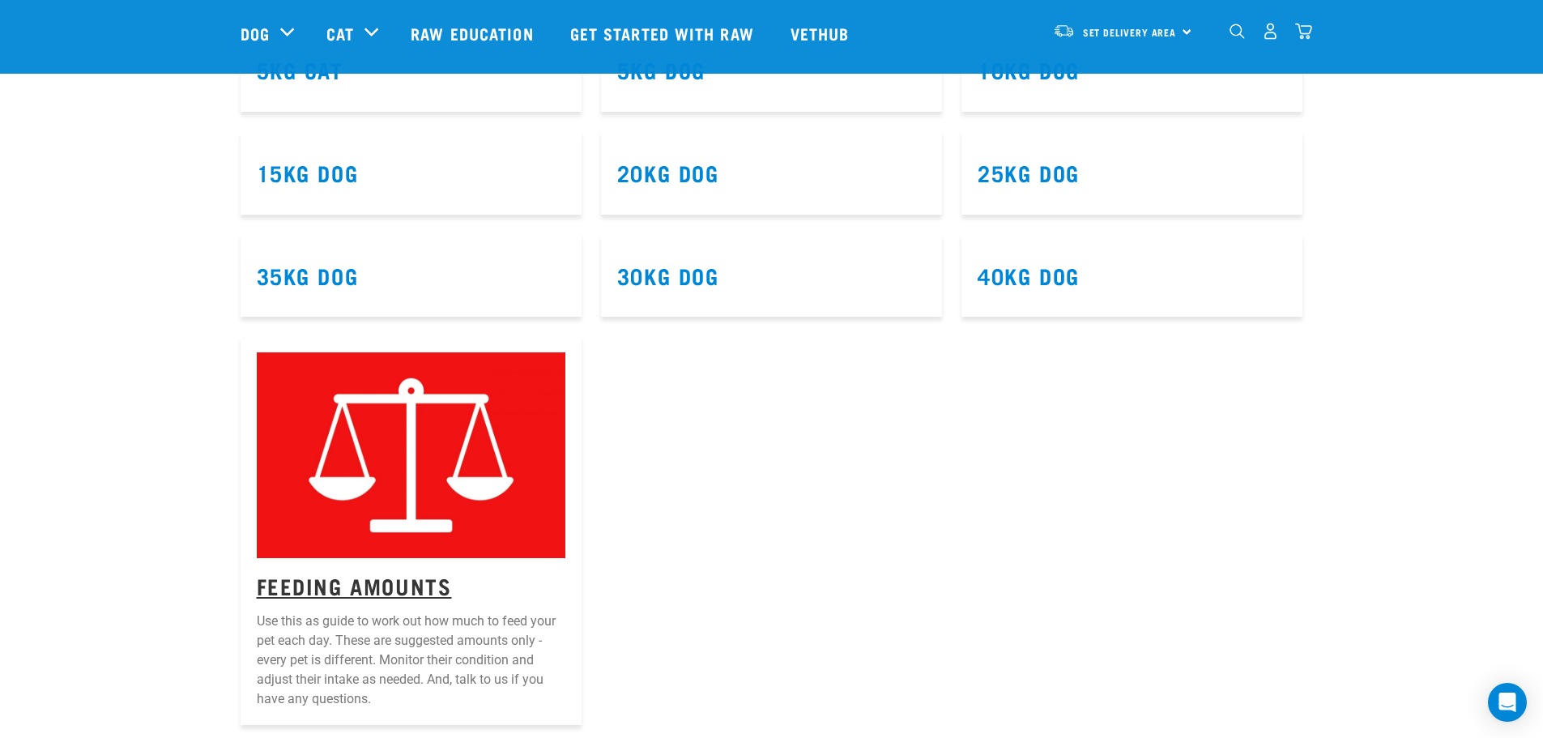
click at [383, 585] on link "Feeding Amounts" at bounding box center [354, 585] width 195 height 12
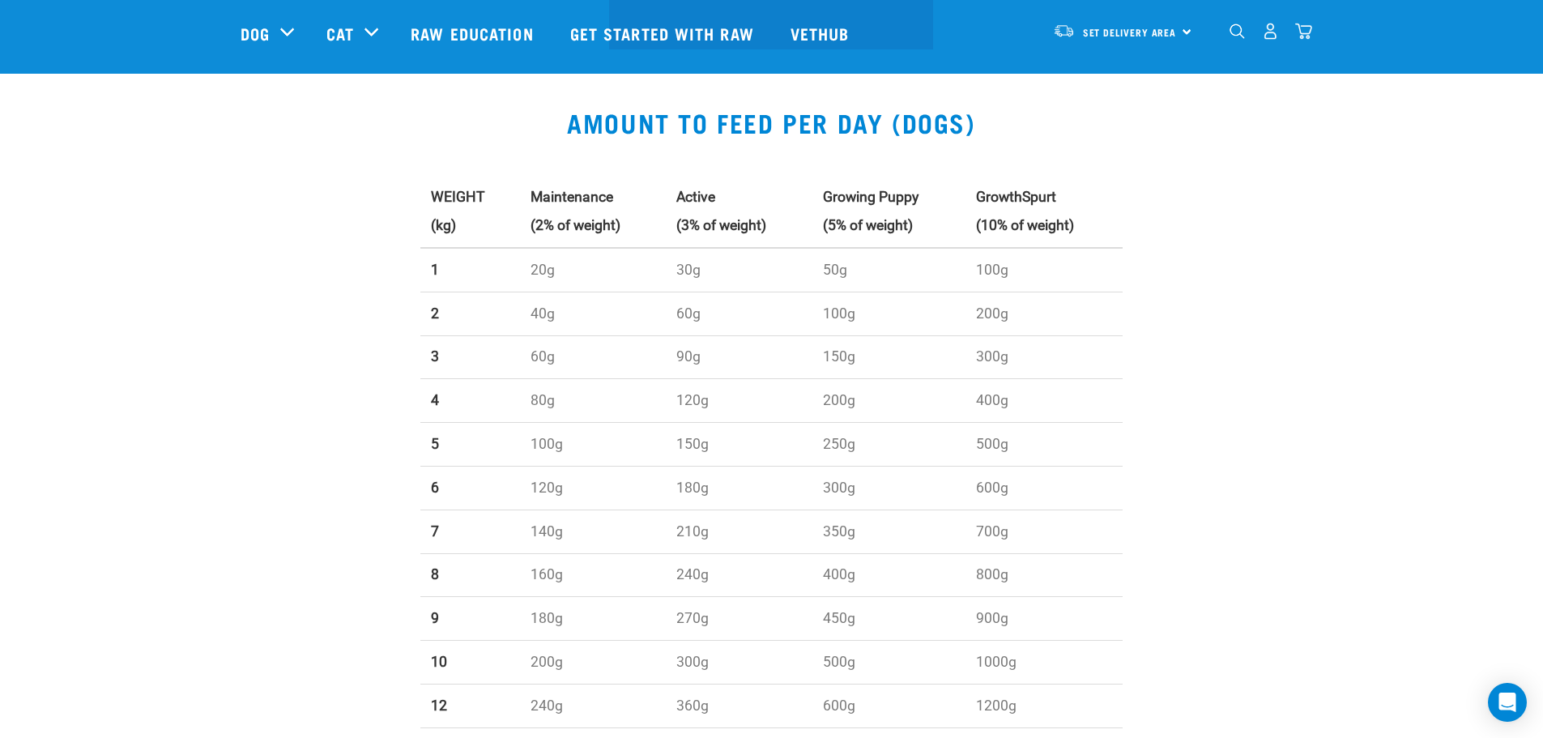
scroll to position [324, 0]
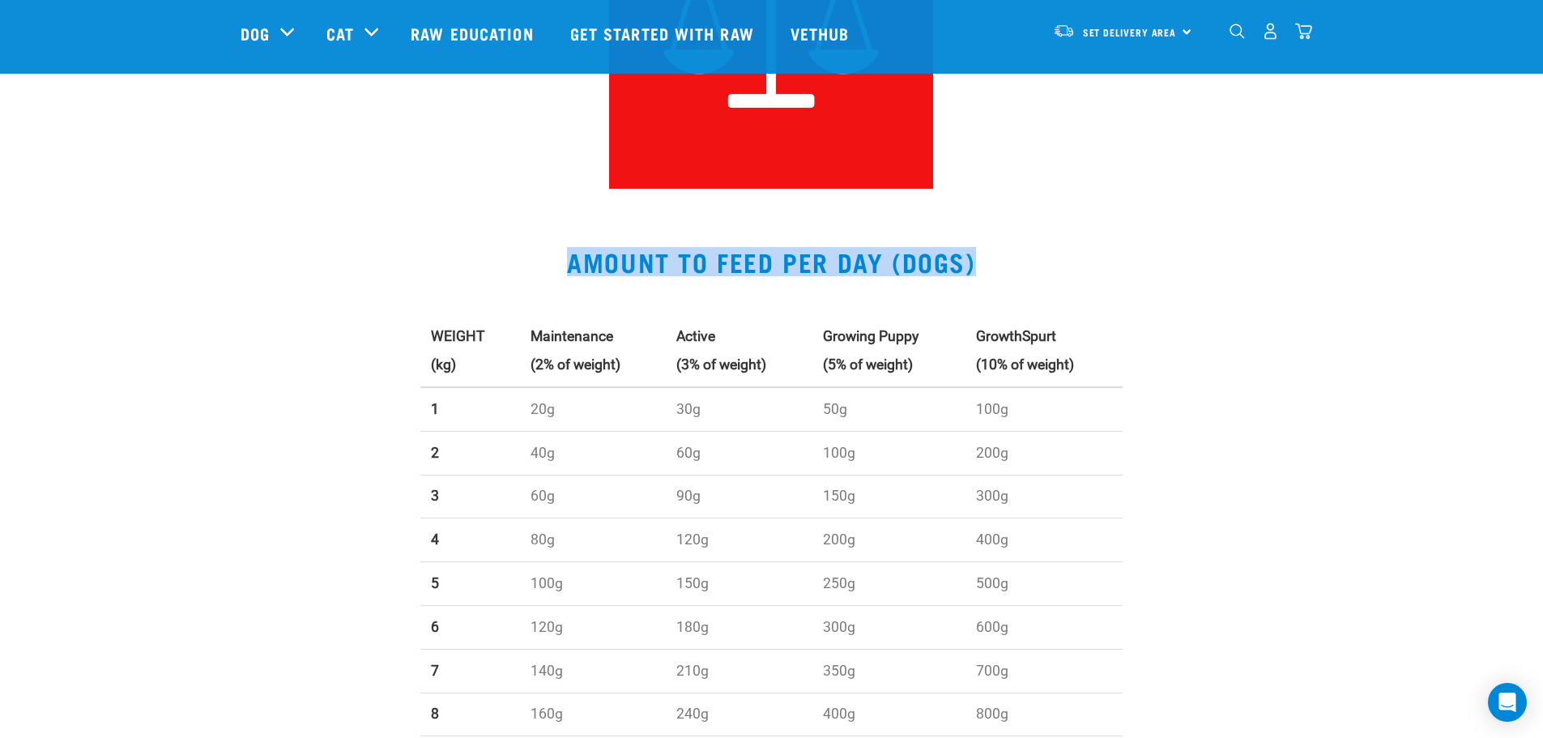
drag, startPoint x: 996, startPoint y: 258, endPoint x: 563, endPoint y: 263, distance: 432.6
click at [563, 263] on h2 "AMOUNT TO FEED PER DAY (DOGS)" at bounding box center [772, 261] width 1063 height 29
copy h2 "AMOUNT TO FEED PER DAY (DOGS)"
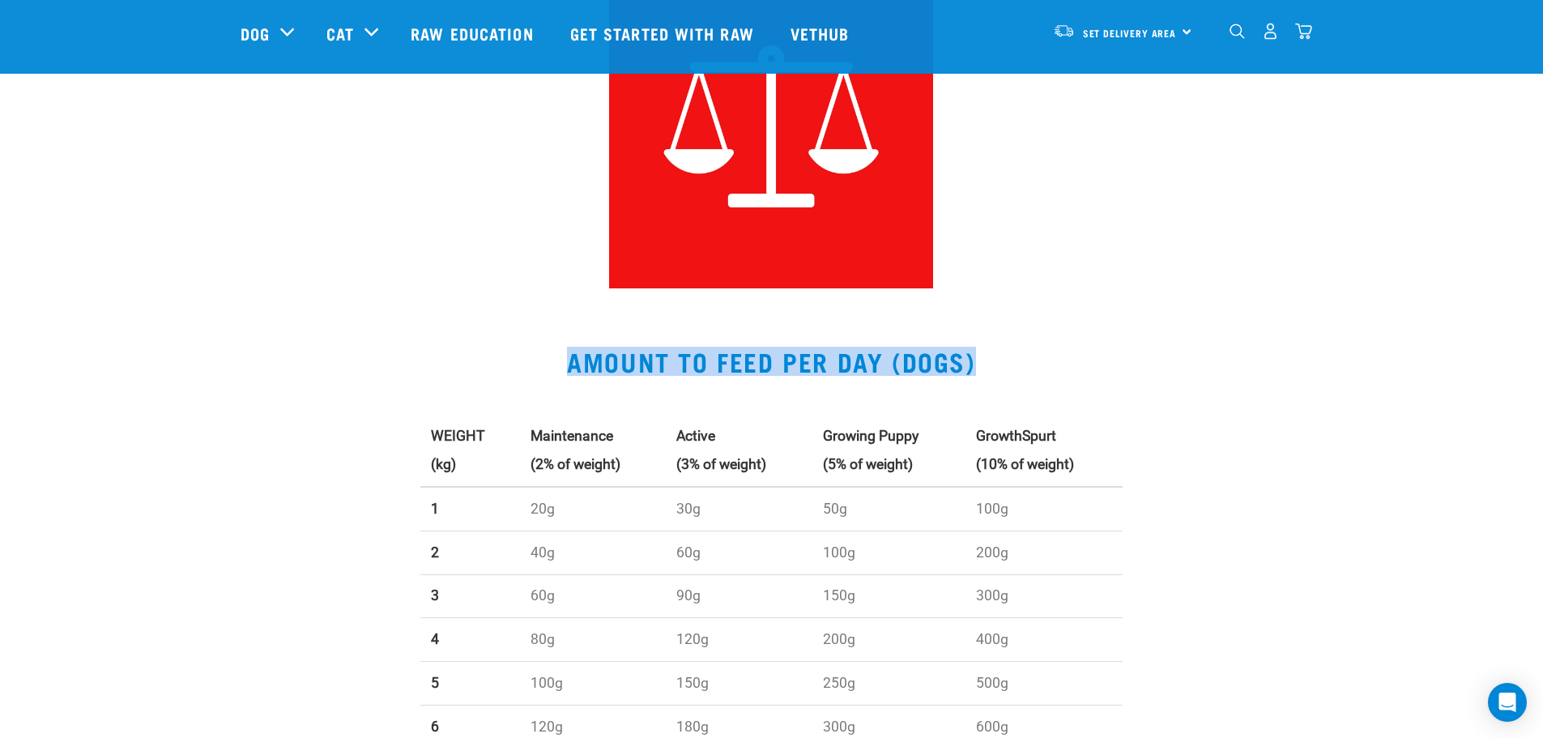
scroll to position [0, 0]
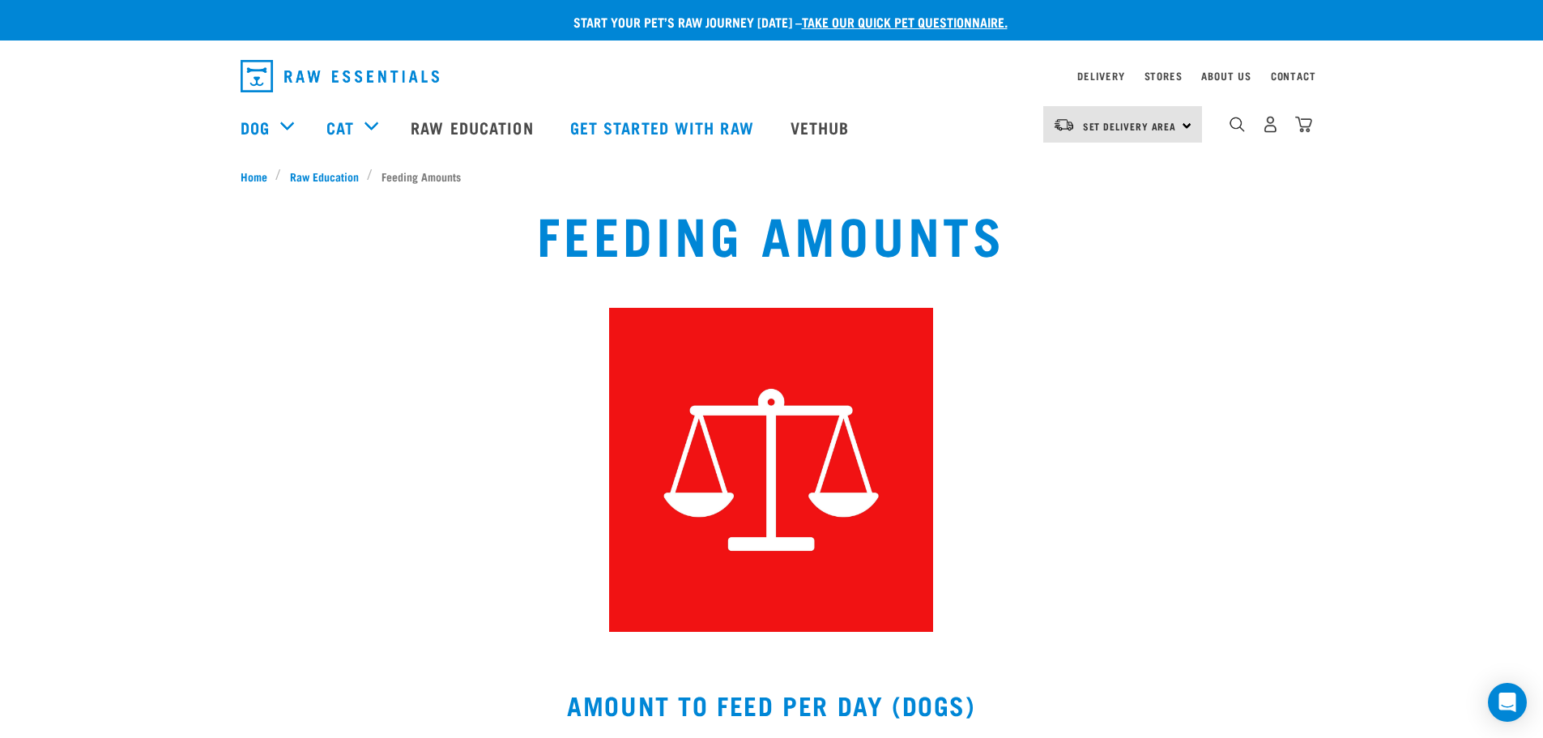
click at [1294, 419] on div "Feeding Amounts" at bounding box center [772, 417] width 1524 height 447
click at [322, 173] on span "Raw Education" at bounding box center [324, 176] width 69 height 17
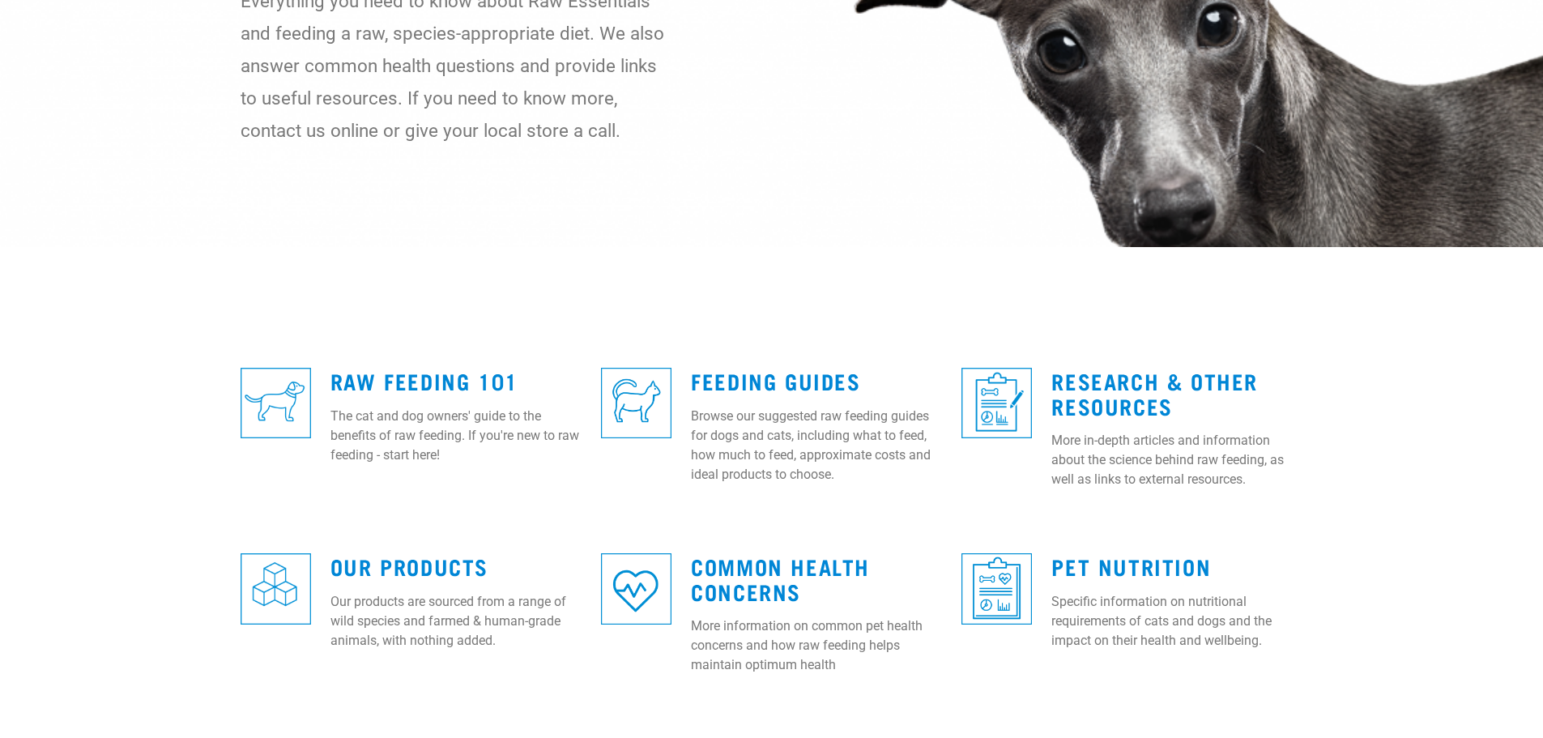
scroll to position [486, 0]
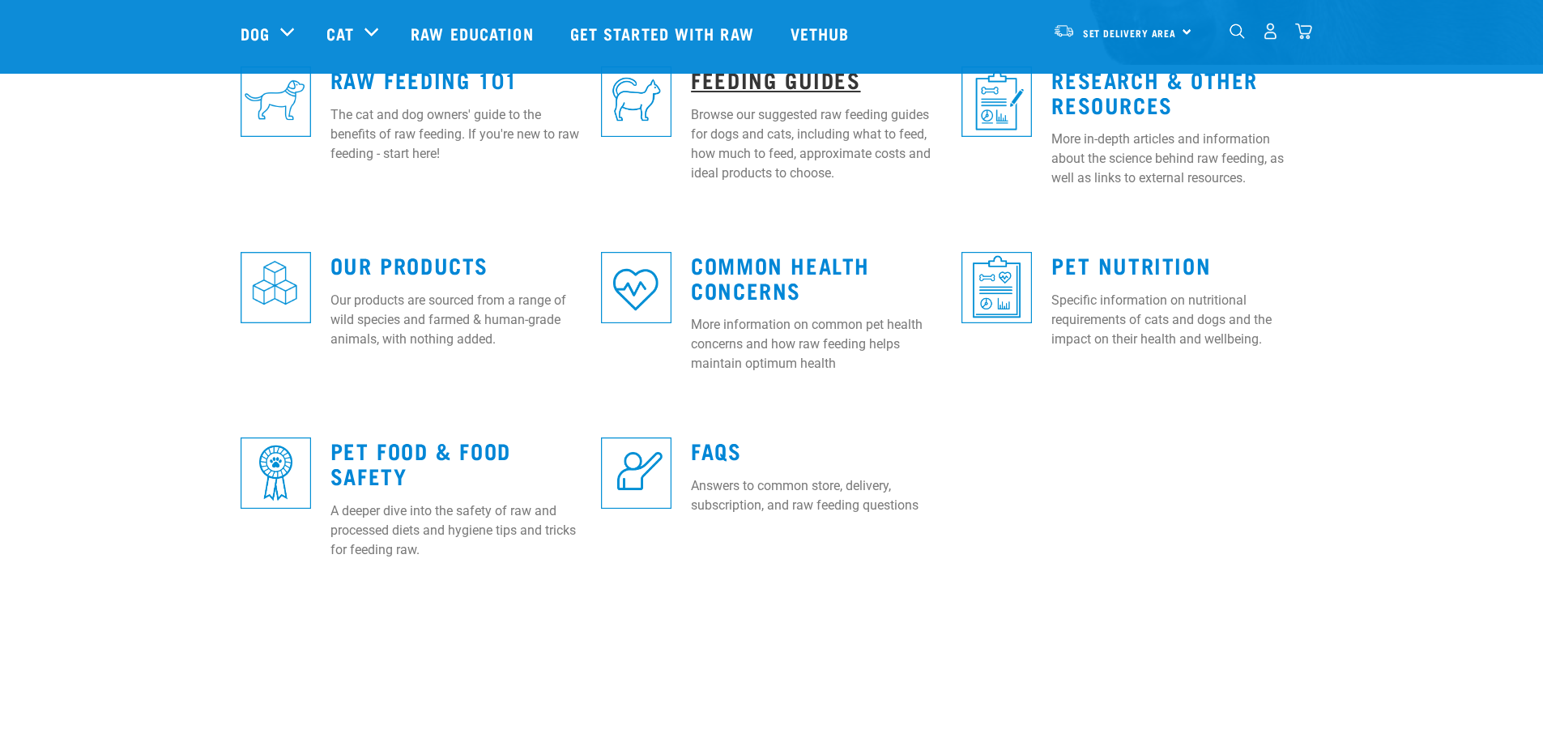
click at [739, 79] on link "Feeding Guides" at bounding box center [775, 79] width 169 height 12
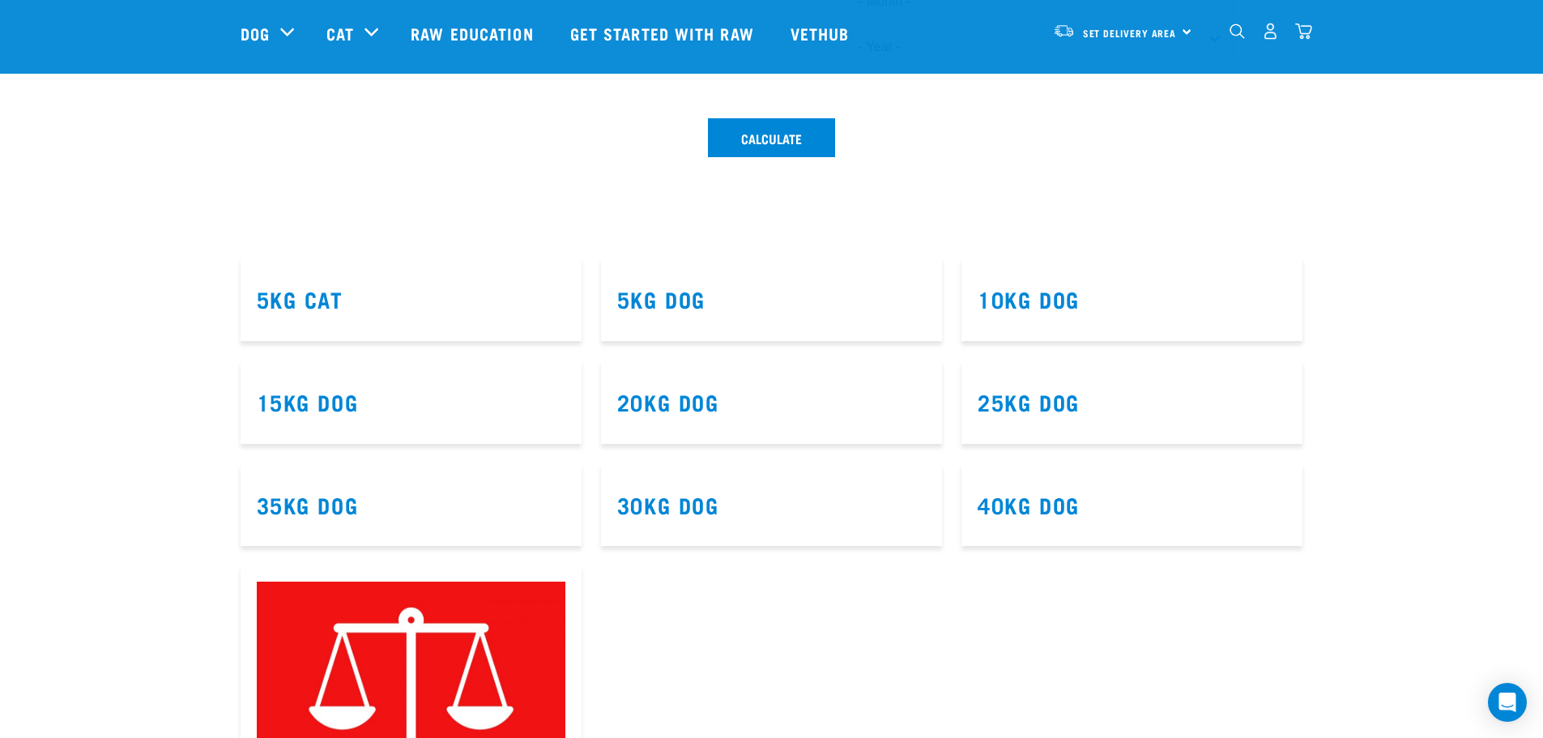
scroll to position [972, 0]
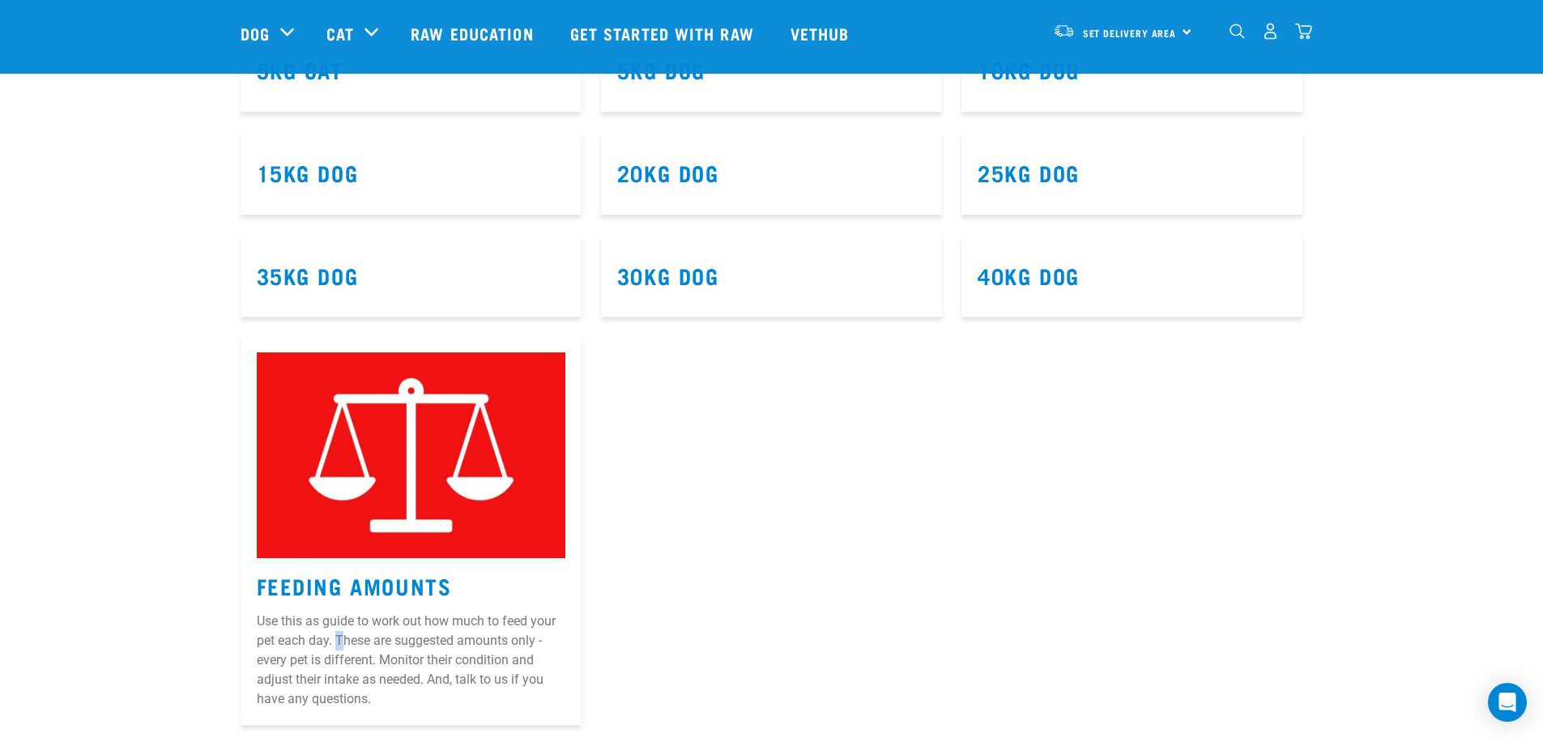
drag, startPoint x: 335, startPoint y: 638, endPoint x: 343, endPoint y: 646, distance: 11.5
click at [343, 646] on p "Use this as guide to work out how much to feed your pet each day. These are sug…" at bounding box center [411, 660] width 309 height 97
click at [341, 640] on p "Use this as guide to work out how much to feed your pet each day. These are sug…" at bounding box center [411, 660] width 309 height 97
drag, startPoint x: 338, startPoint y: 639, endPoint x: 422, endPoint y: 681, distance: 94.2
click at [422, 681] on p "Use this as guide to work out how much to feed your pet each day. These are sug…" at bounding box center [411, 660] width 309 height 97
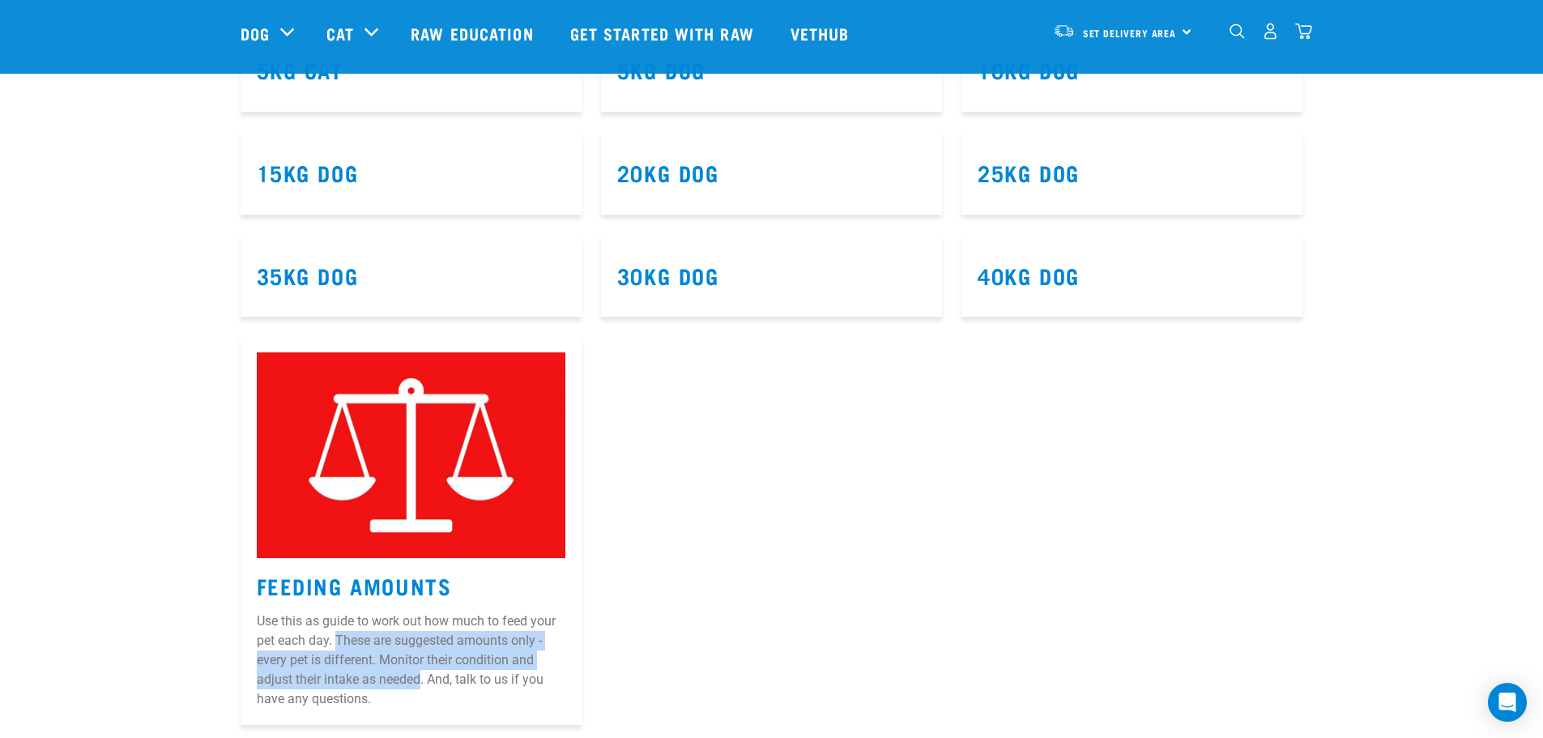
copy p "These are suggested amounts only - every pet is different. Monitor their condit…"
